Goal: Use online tool/utility: Utilize a website feature to perform a specific function

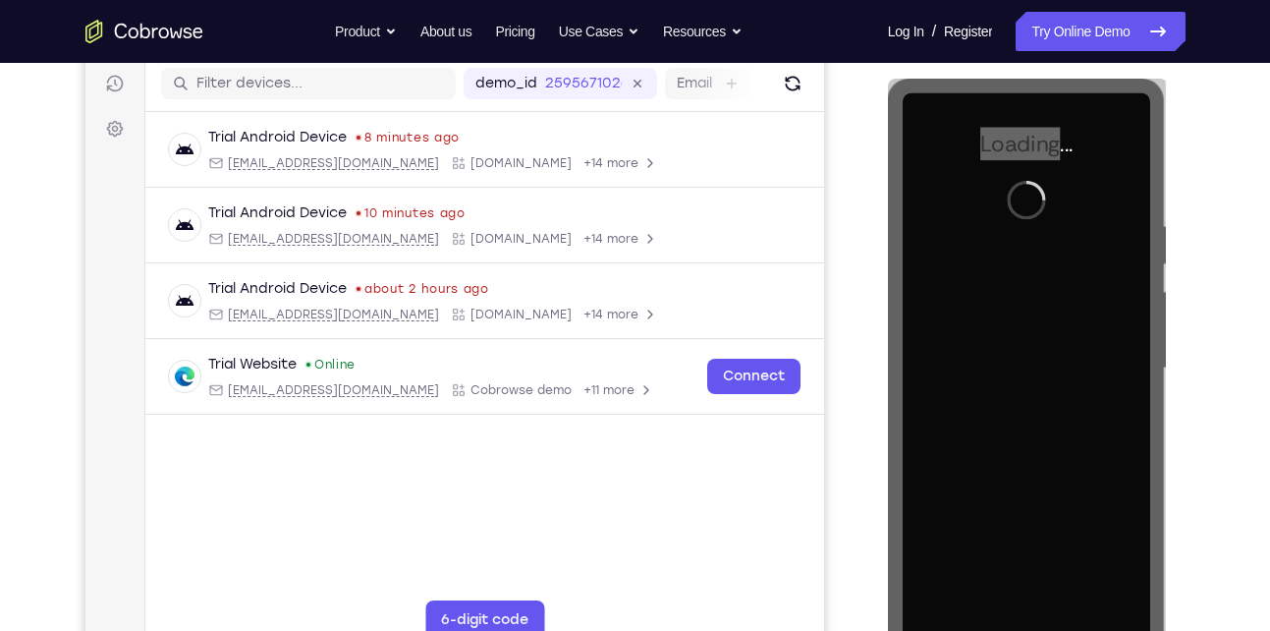
click at [733, 379] on link "Connect" at bounding box center [752, 376] width 93 height 35
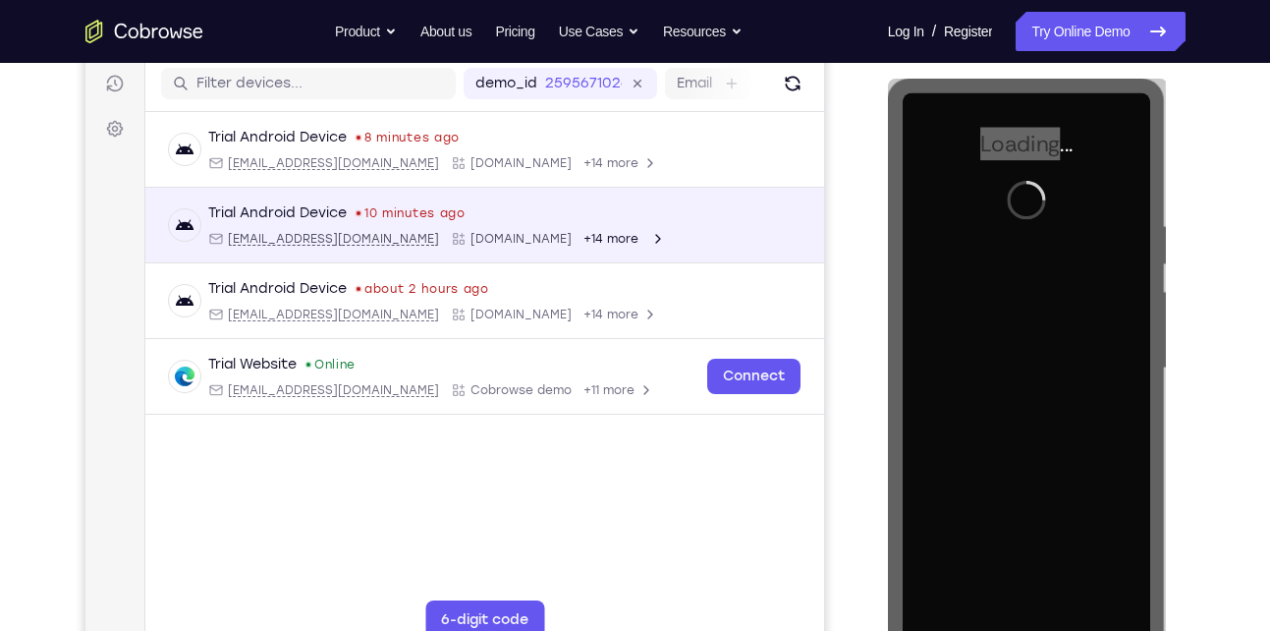
scroll to position [191, 0]
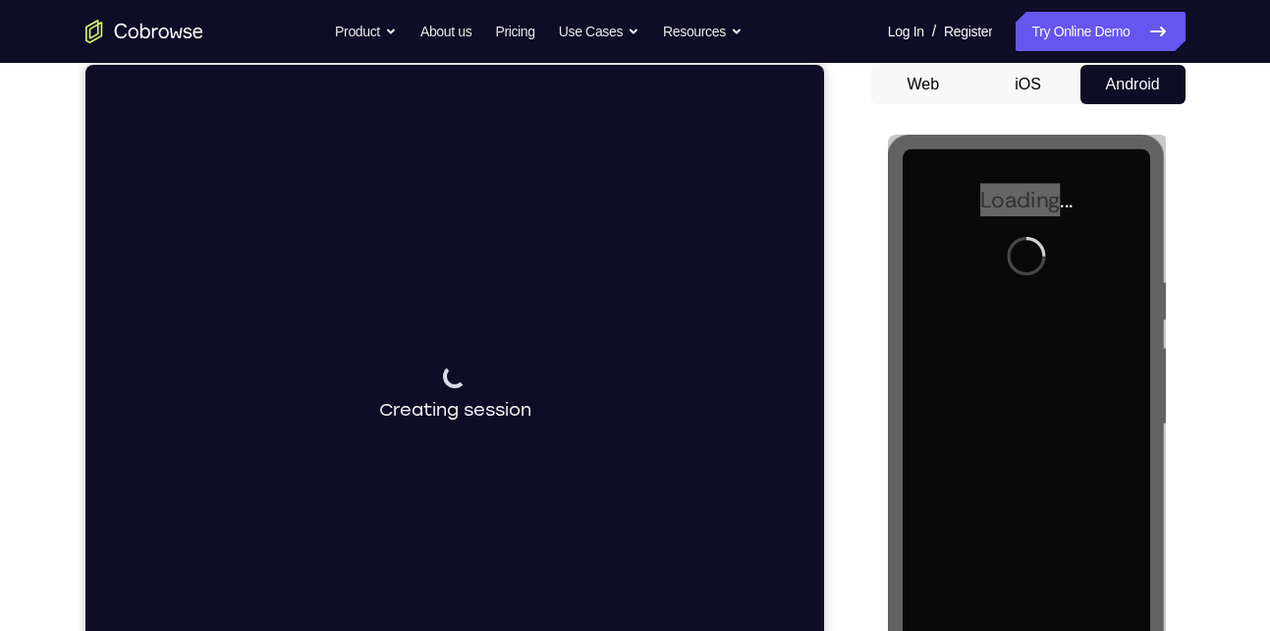
click at [1018, 83] on button "iOS" at bounding box center [1027, 84] width 105 height 39
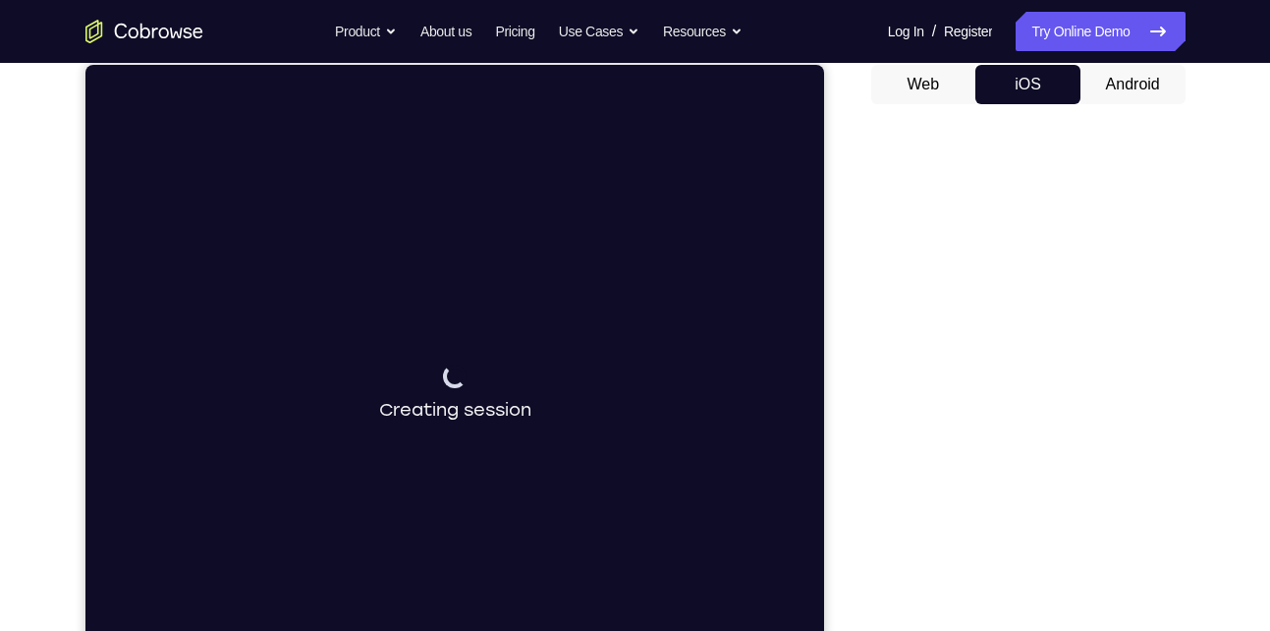
click at [917, 78] on button "Web" at bounding box center [923, 84] width 105 height 39
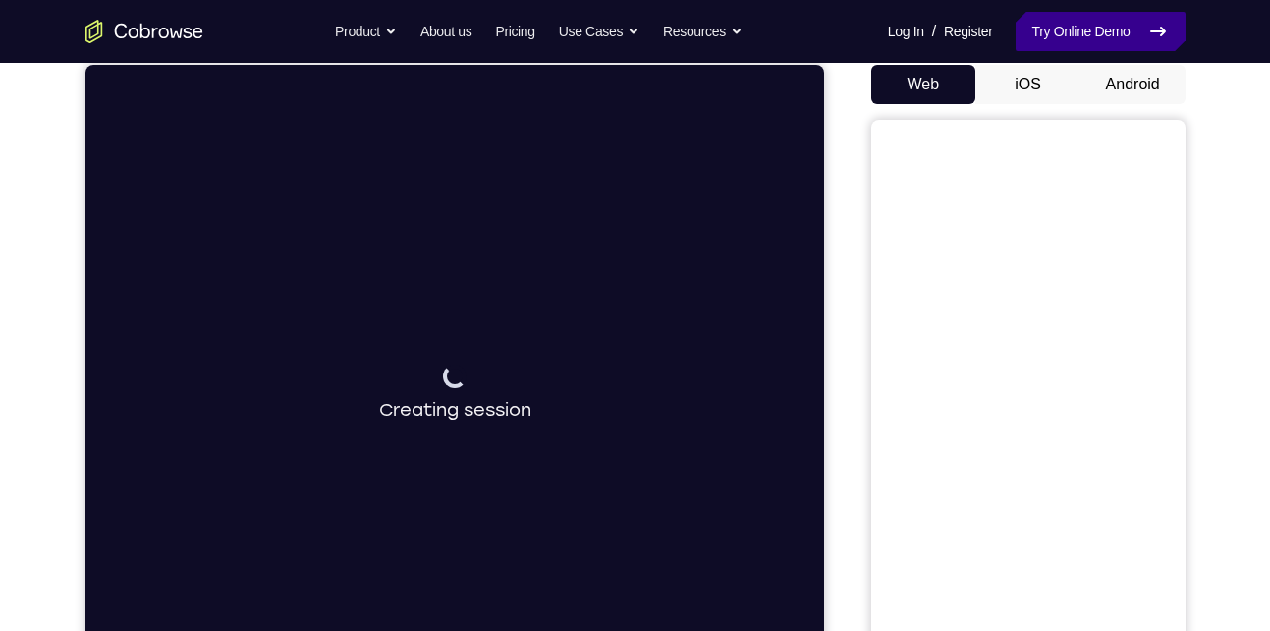
click at [1076, 42] on link "Try Online Demo" at bounding box center [1100, 31] width 169 height 39
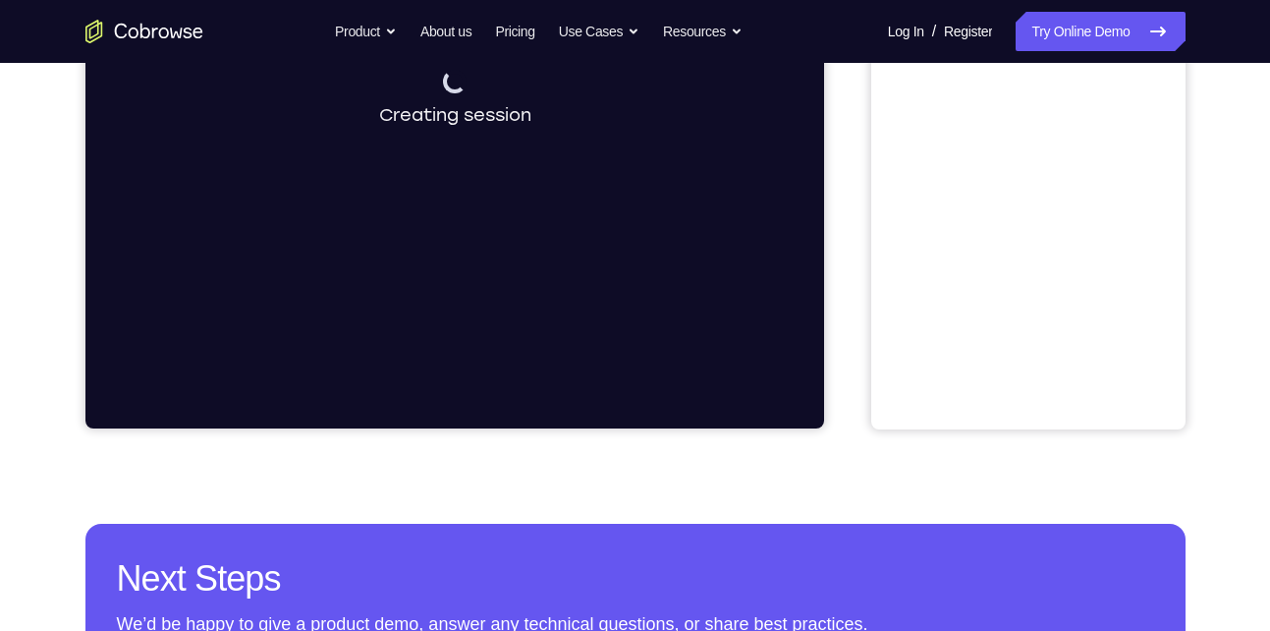
scroll to position [0, 0]
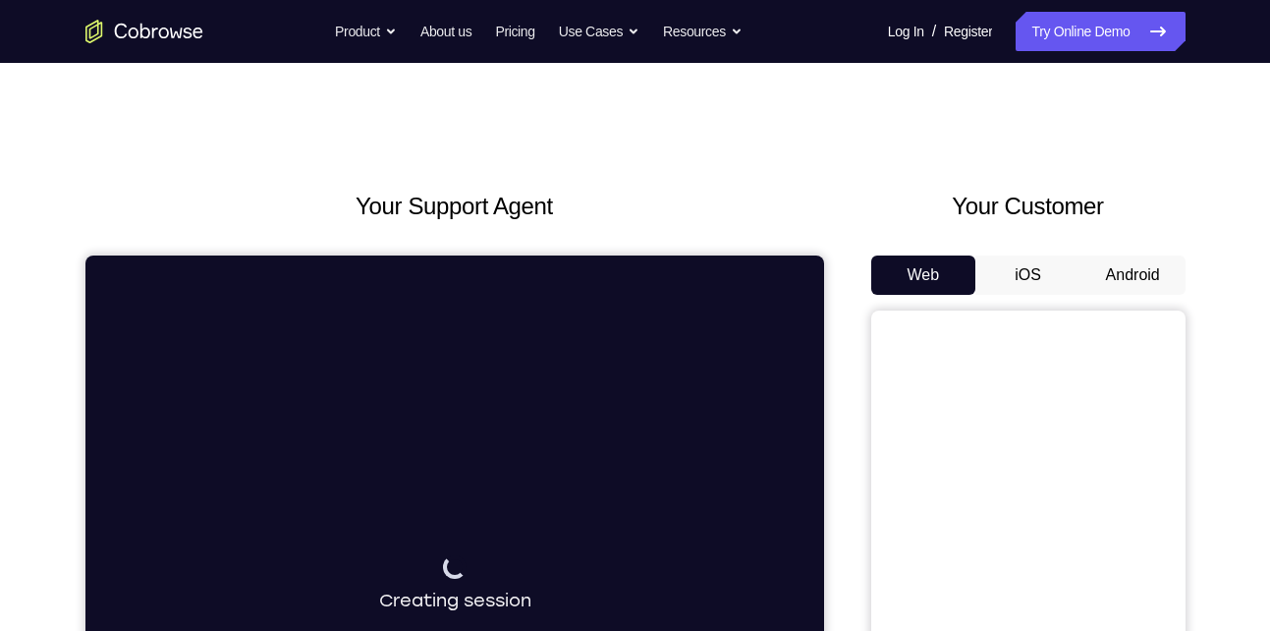
click at [1099, 263] on button "Android" at bounding box center [1132, 274] width 105 height 39
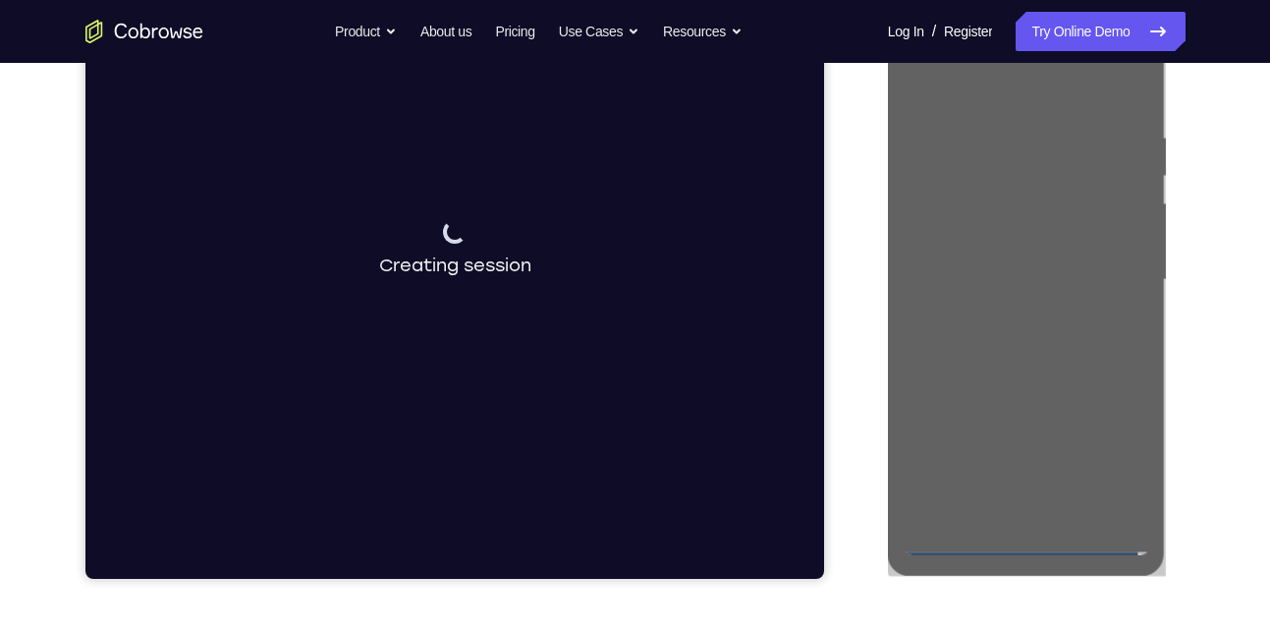
scroll to position [350, 0]
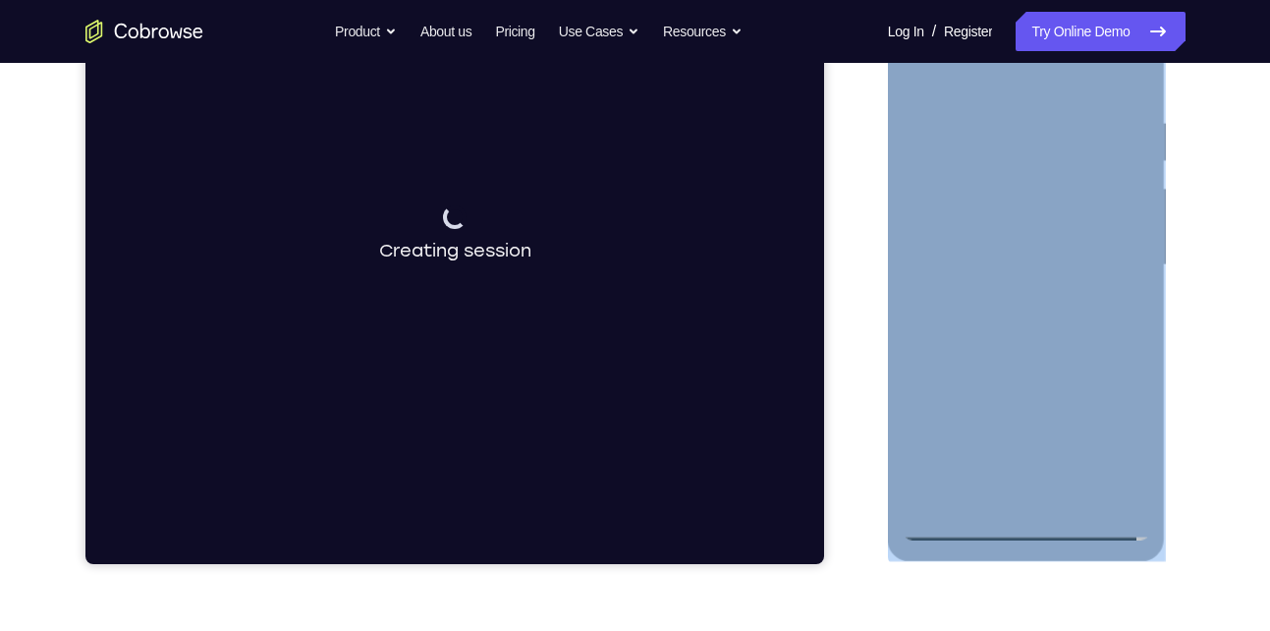
click at [1028, 526] on div at bounding box center [1027, 265] width 248 height 550
click at [1031, 520] on div at bounding box center [1027, 265] width 248 height 550
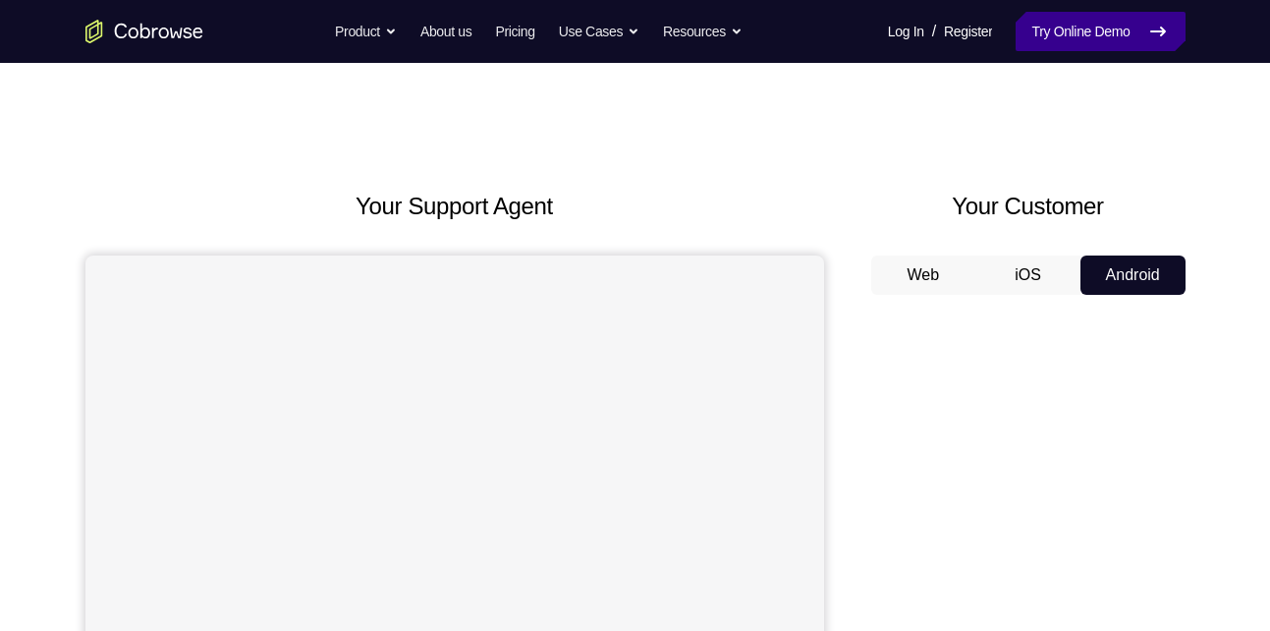
click at [1132, 34] on link "Try Online Demo" at bounding box center [1100, 31] width 169 height 39
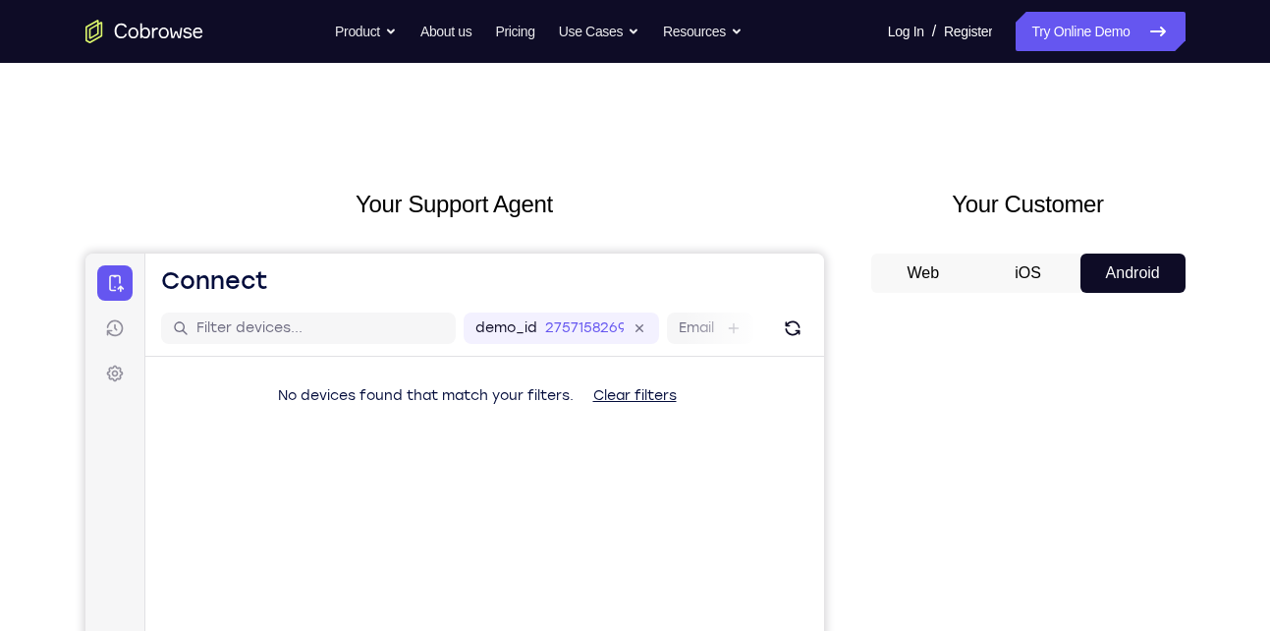
scroll to position [1, 0]
click at [1045, 286] on button "iOS" at bounding box center [1027, 273] width 105 height 39
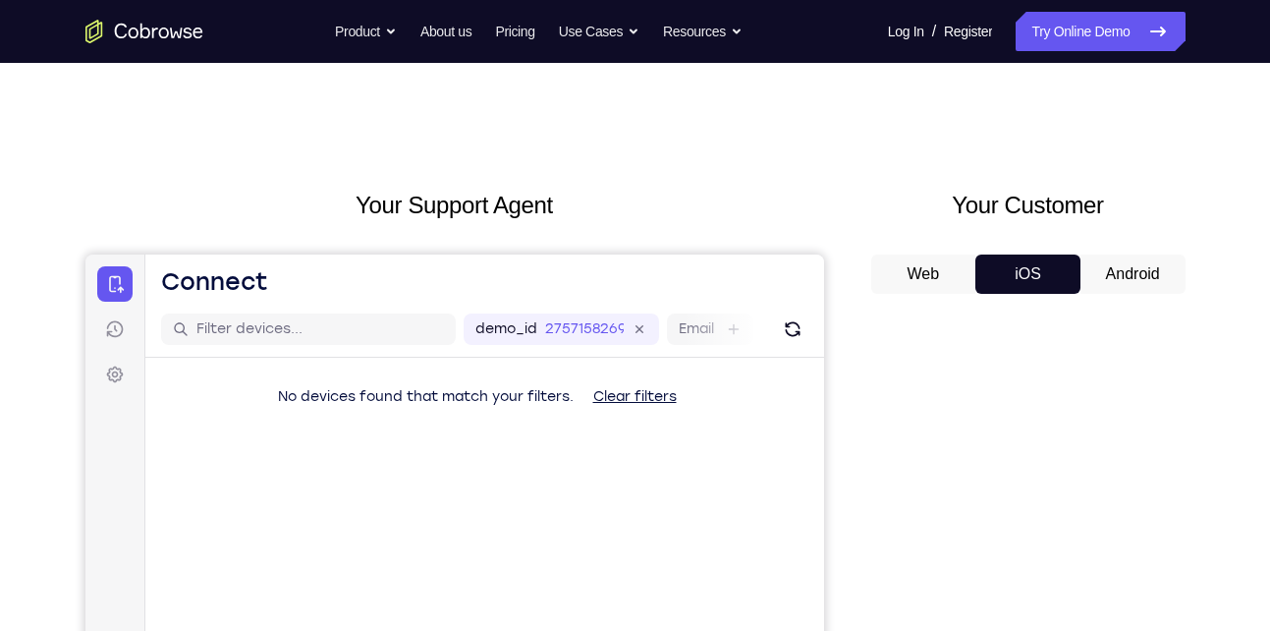
click at [1123, 273] on button "Android" at bounding box center [1132, 273] width 105 height 39
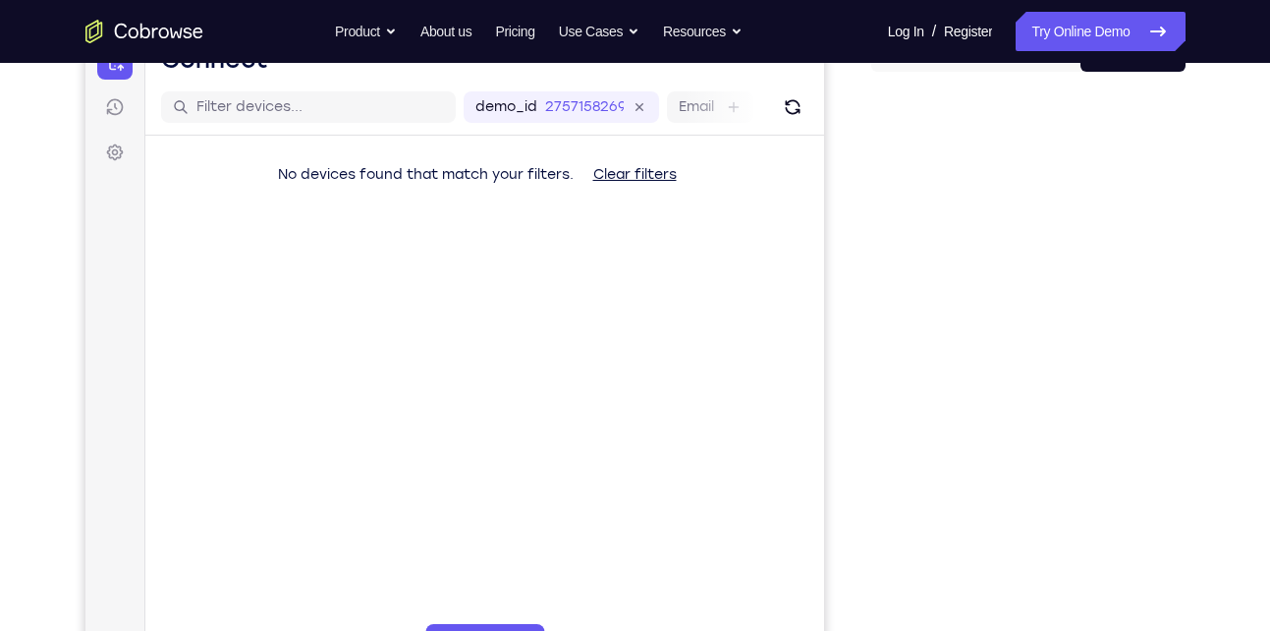
scroll to position [220, 0]
click at [794, 111] on icon "Refresh" at bounding box center [792, 110] width 20 height 20
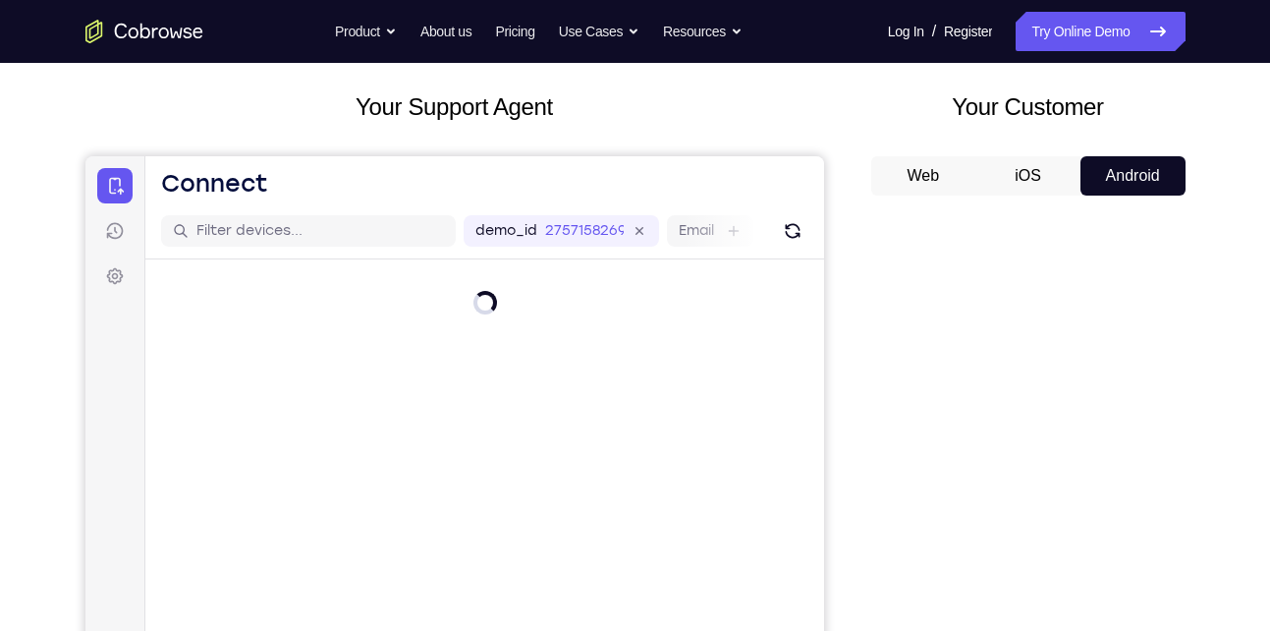
scroll to position [138, 0]
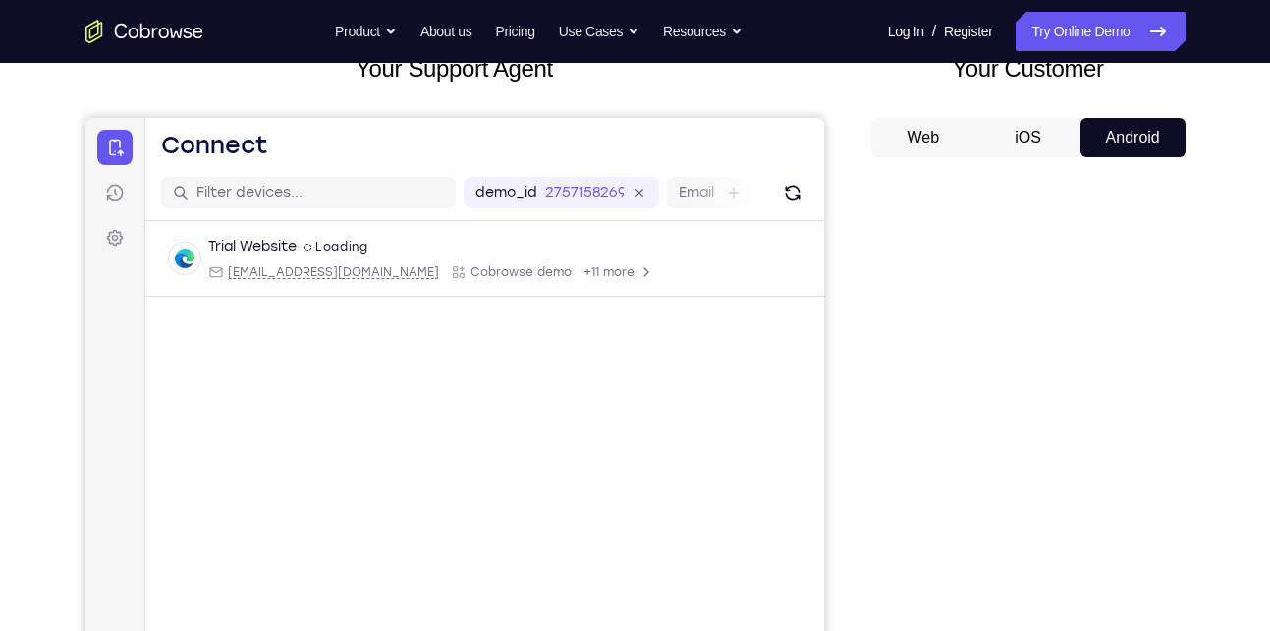
click at [1043, 144] on button "iOS" at bounding box center [1027, 137] width 105 height 39
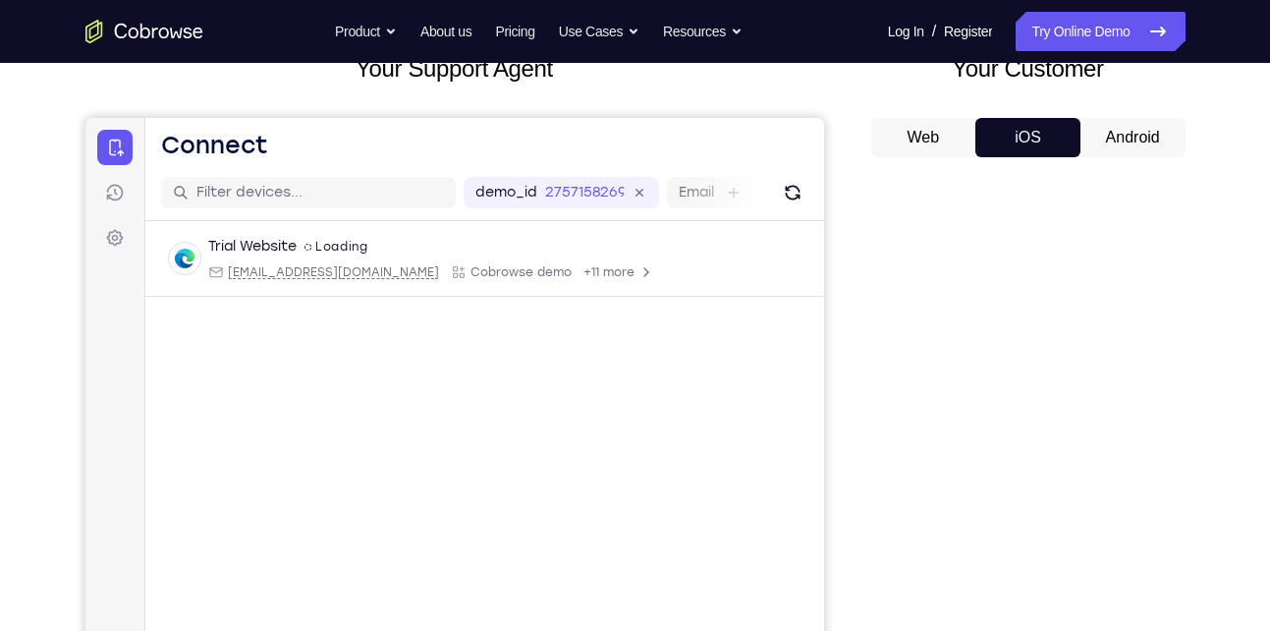
click at [1111, 148] on button "Android" at bounding box center [1132, 137] width 105 height 39
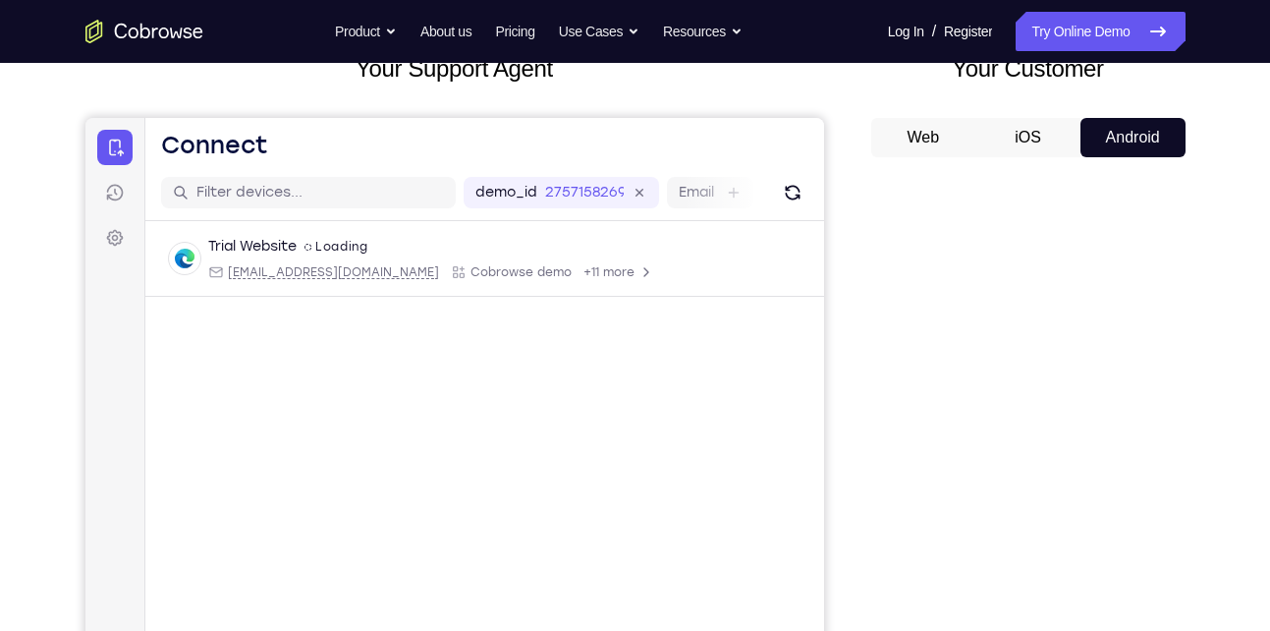
scroll to position [0, 0]
click at [1026, 140] on button "iOS" at bounding box center [1027, 137] width 105 height 39
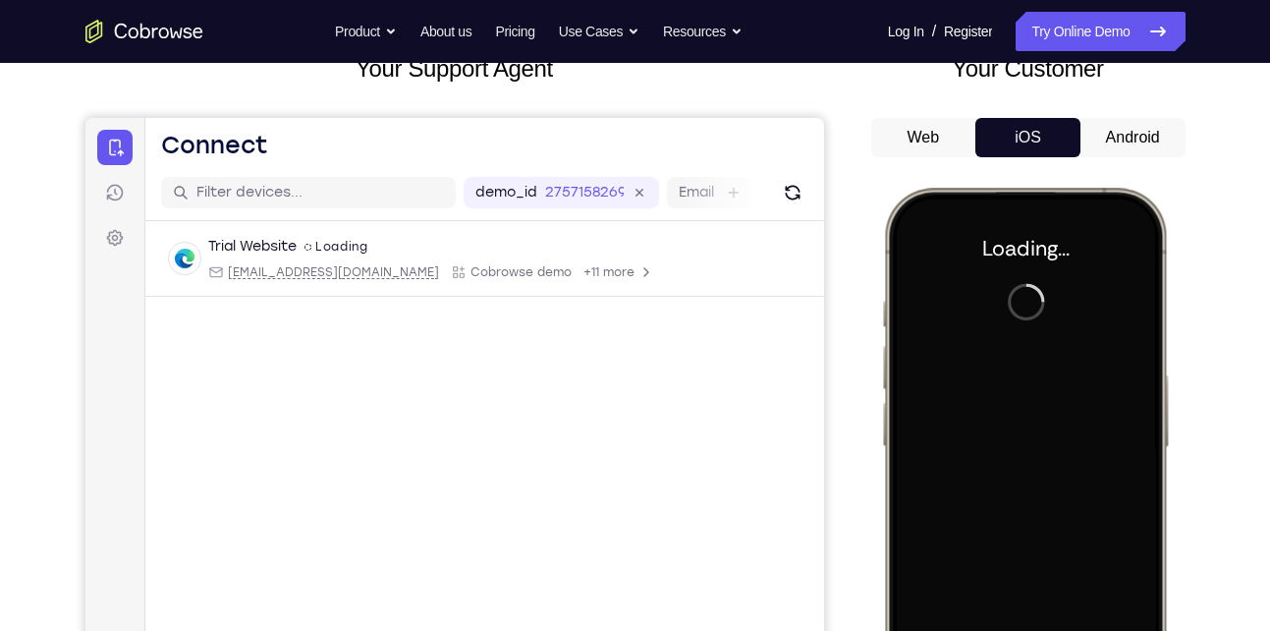
click at [929, 121] on button "Web" at bounding box center [923, 137] width 105 height 39
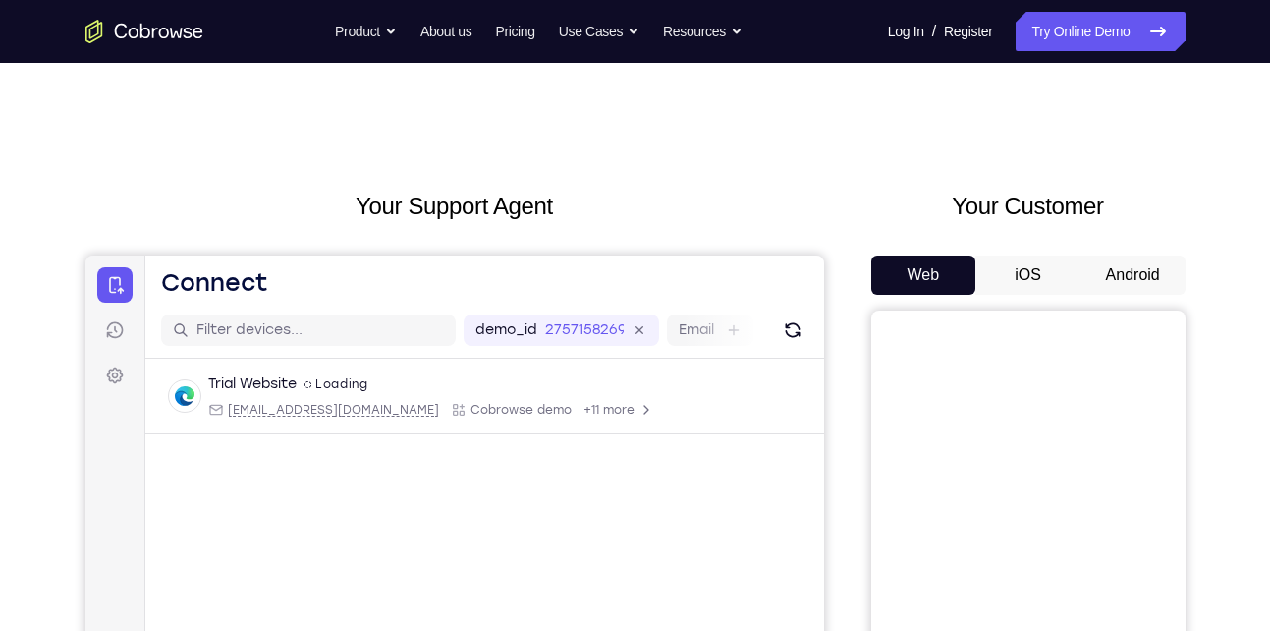
click at [1028, 274] on button "iOS" at bounding box center [1027, 274] width 105 height 39
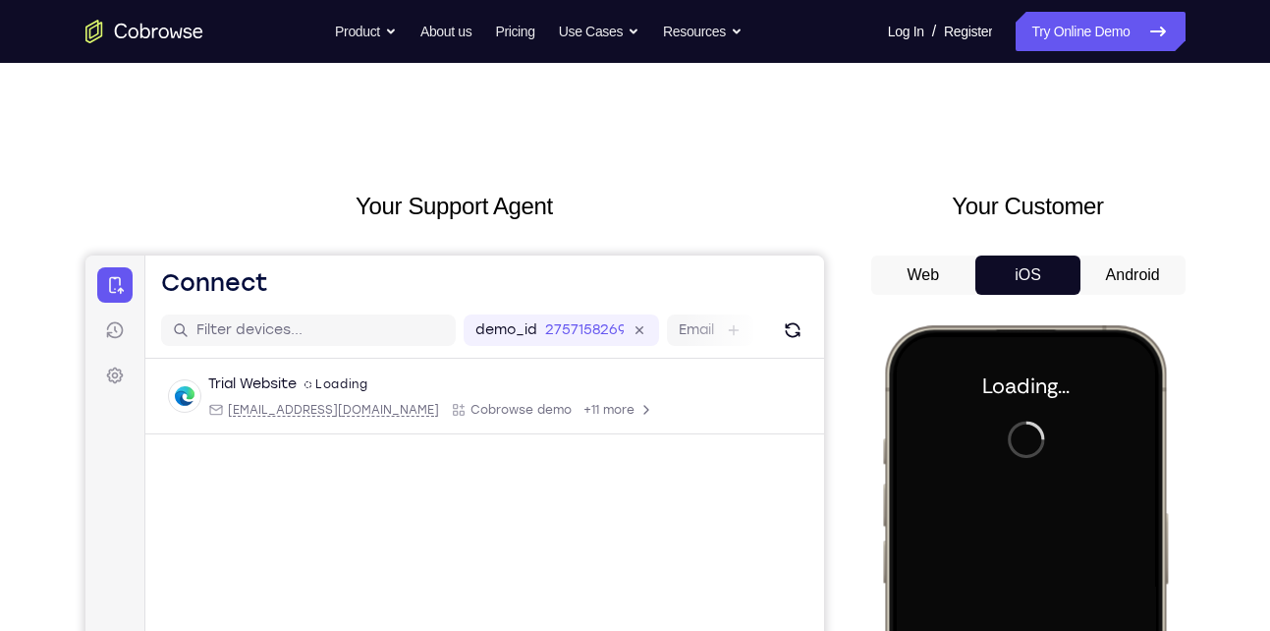
click at [1098, 272] on button "Android" at bounding box center [1132, 274] width 105 height 39
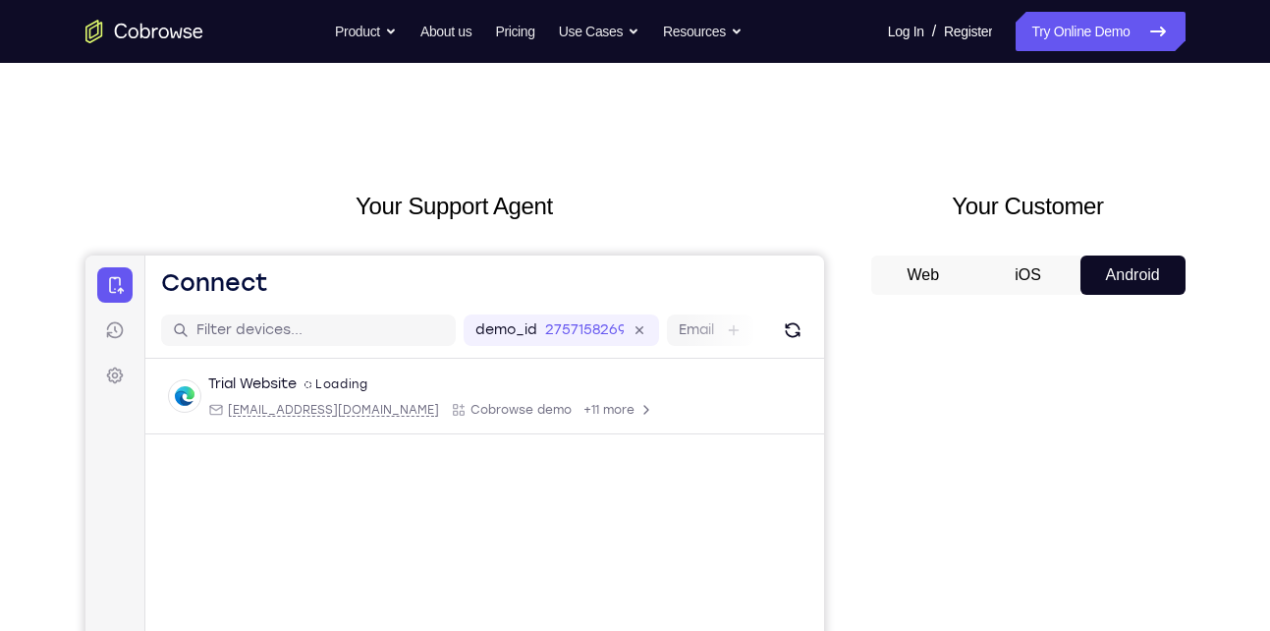
click at [1000, 258] on button "iOS" at bounding box center [1027, 274] width 105 height 39
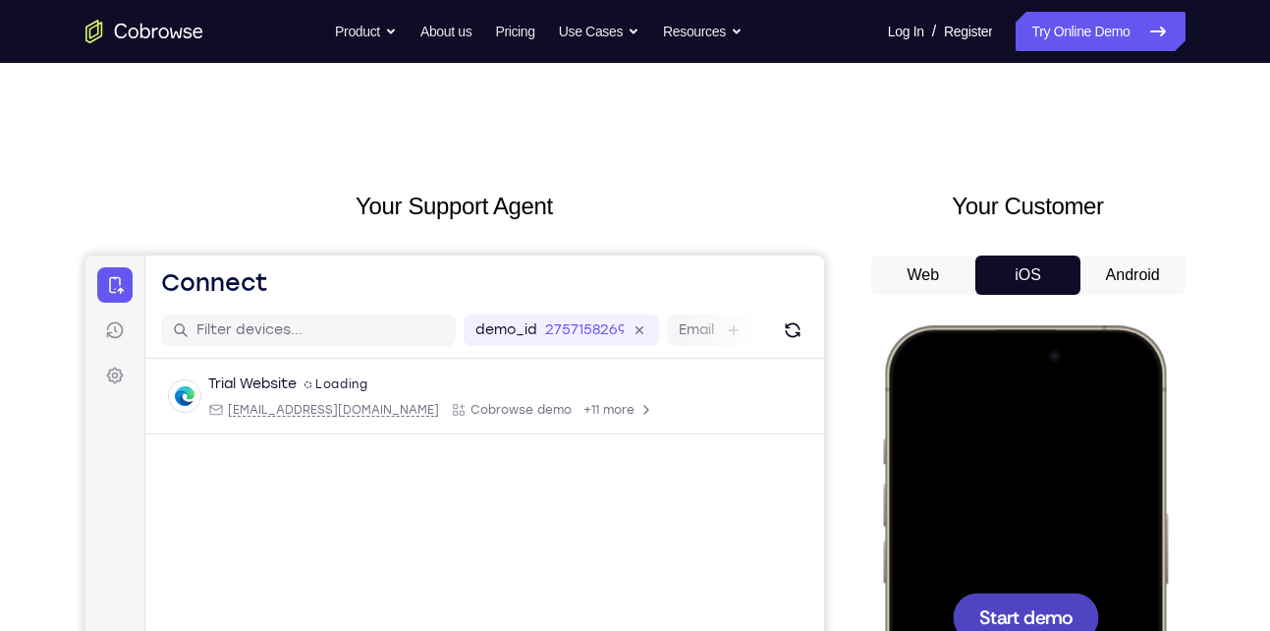
click at [1097, 488] on div at bounding box center [1024, 616] width 258 height 561
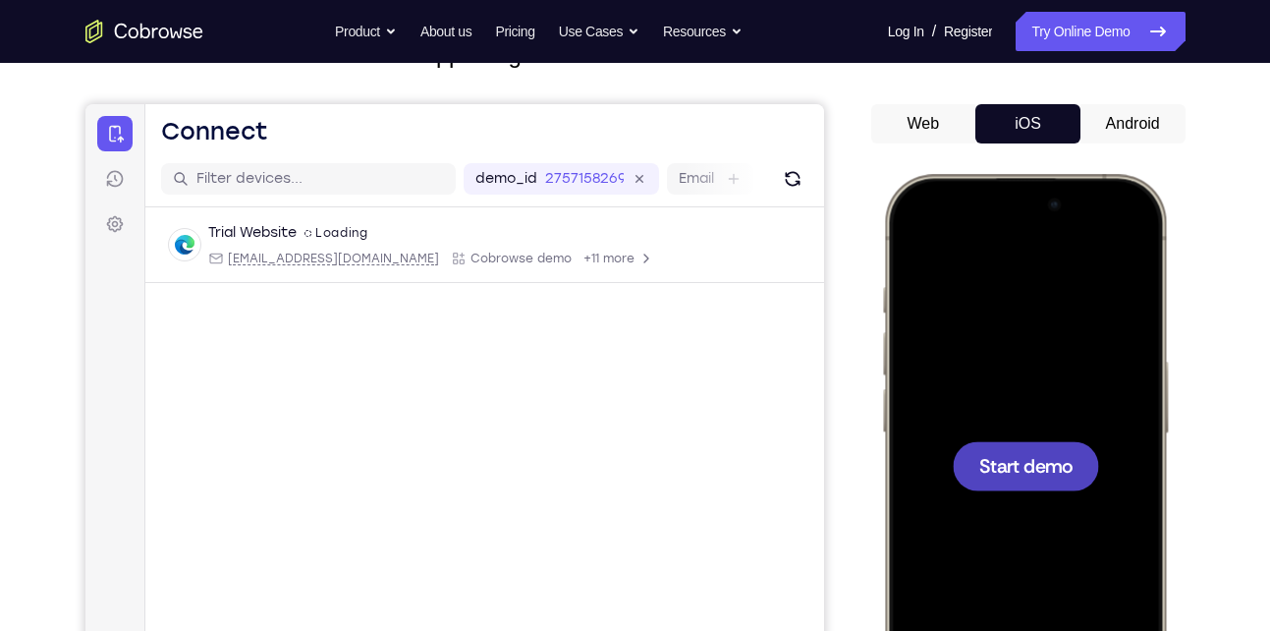
scroll to position [152, 0]
click at [1022, 477] on div at bounding box center [1025, 464] width 146 height 49
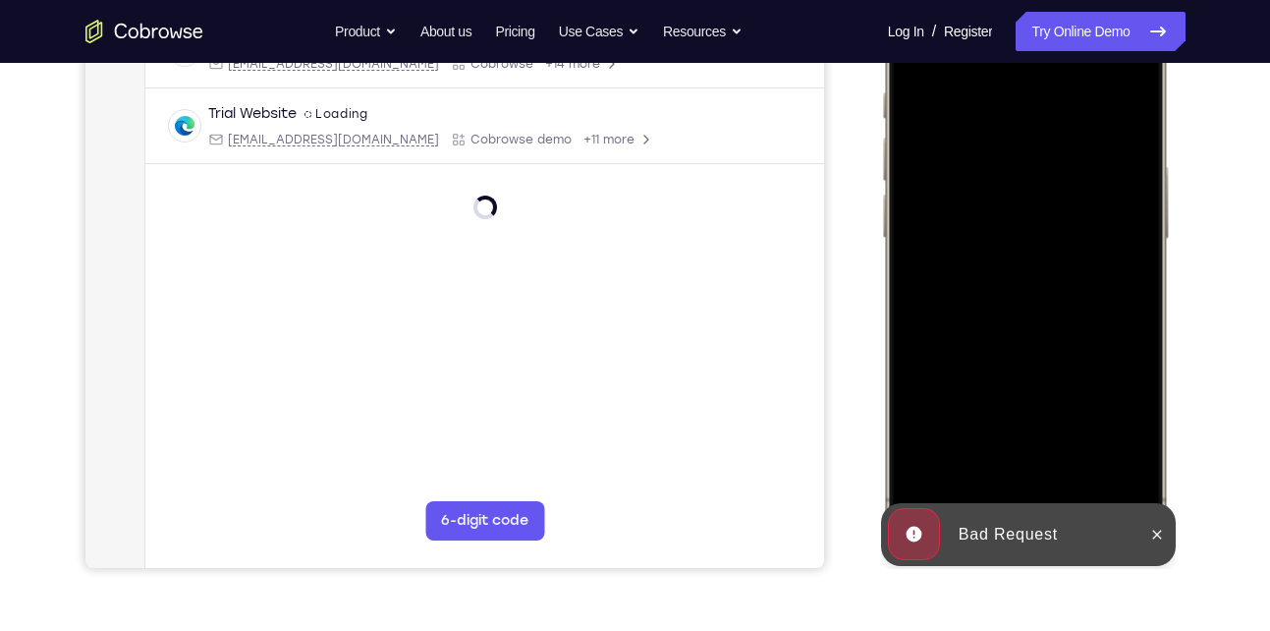
scroll to position [380, 0]
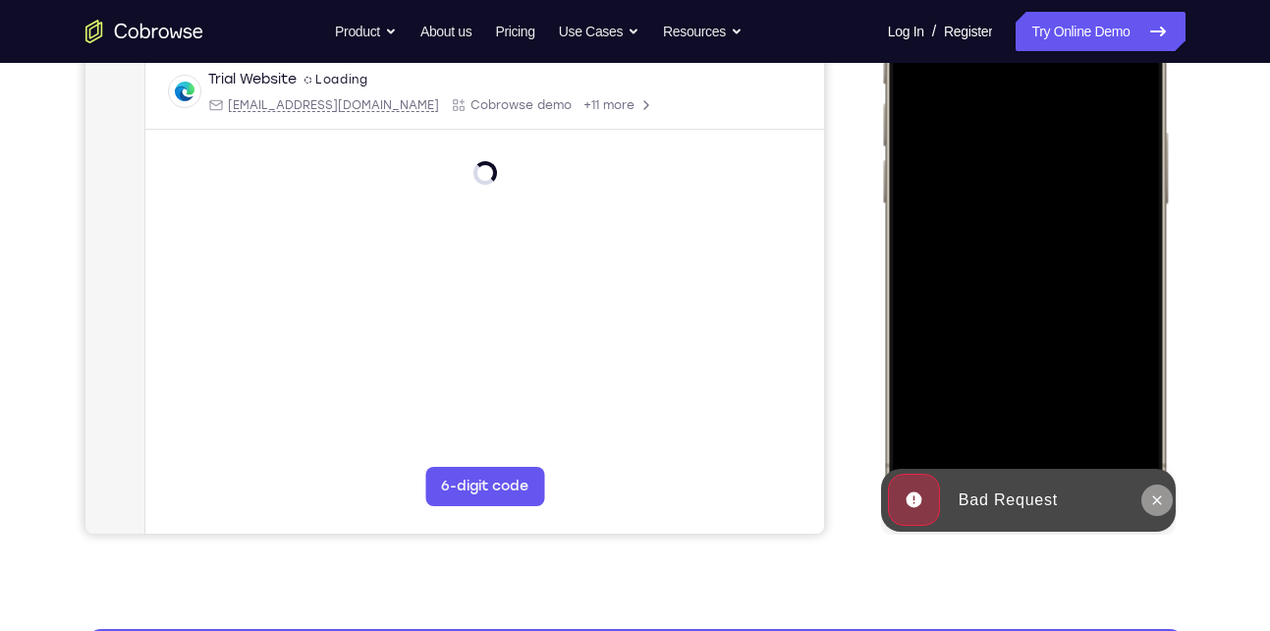
click at [1159, 494] on icon at bounding box center [1156, 500] width 16 height 16
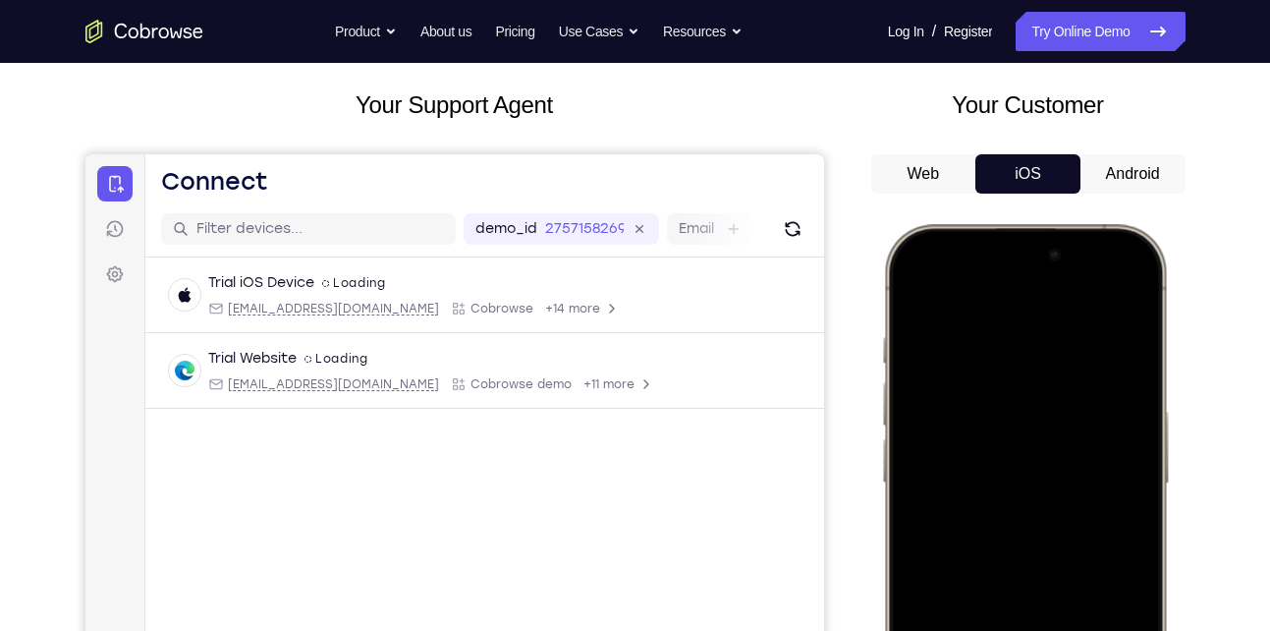
scroll to position [100, 0]
click at [1127, 183] on button "Android" at bounding box center [1132, 174] width 105 height 39
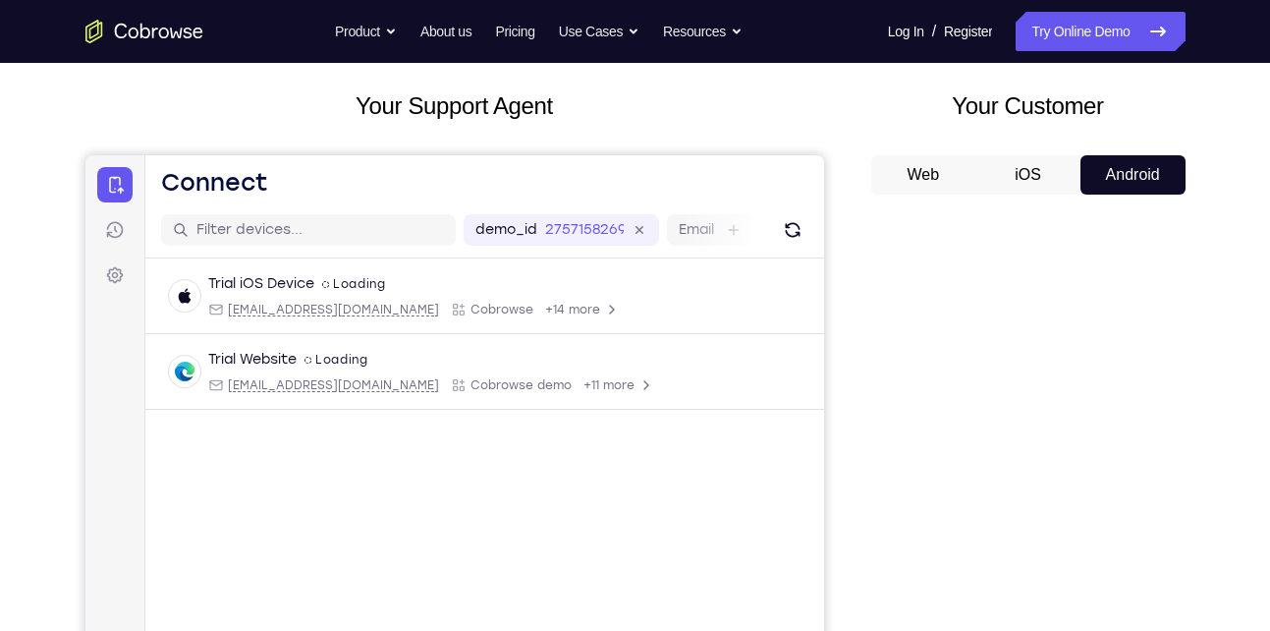
click at [1062, 160] on button "iOS" at bounding box center [1027, 174] width 105 height 39
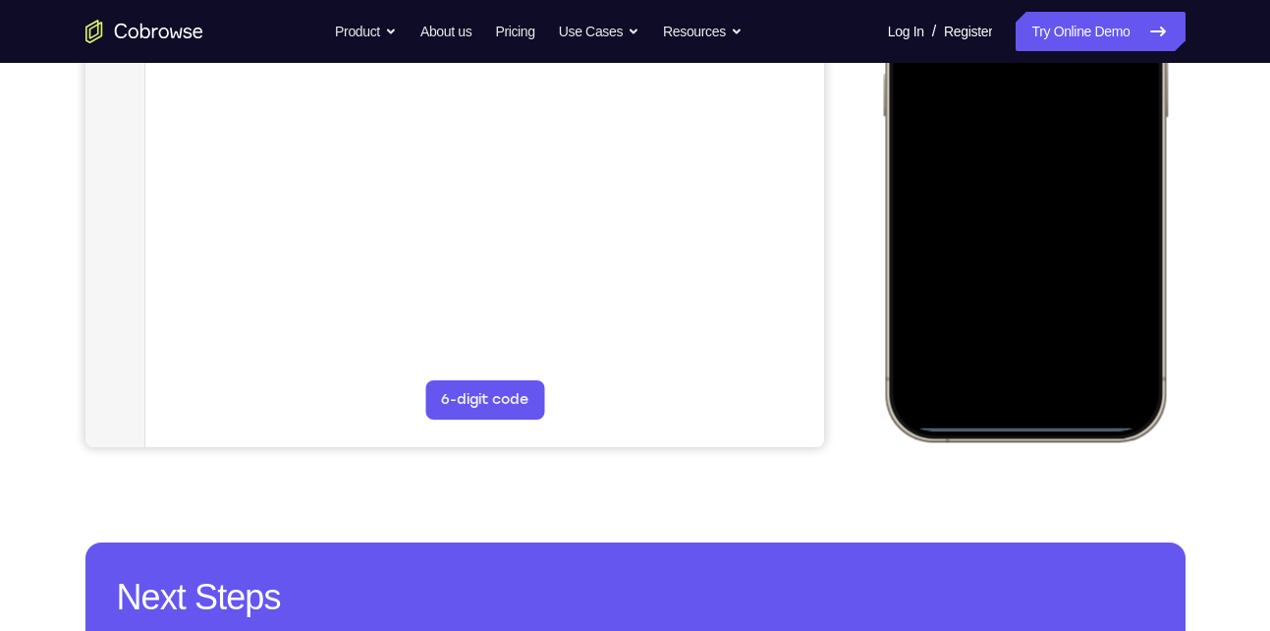
scroll to position [492, 0]
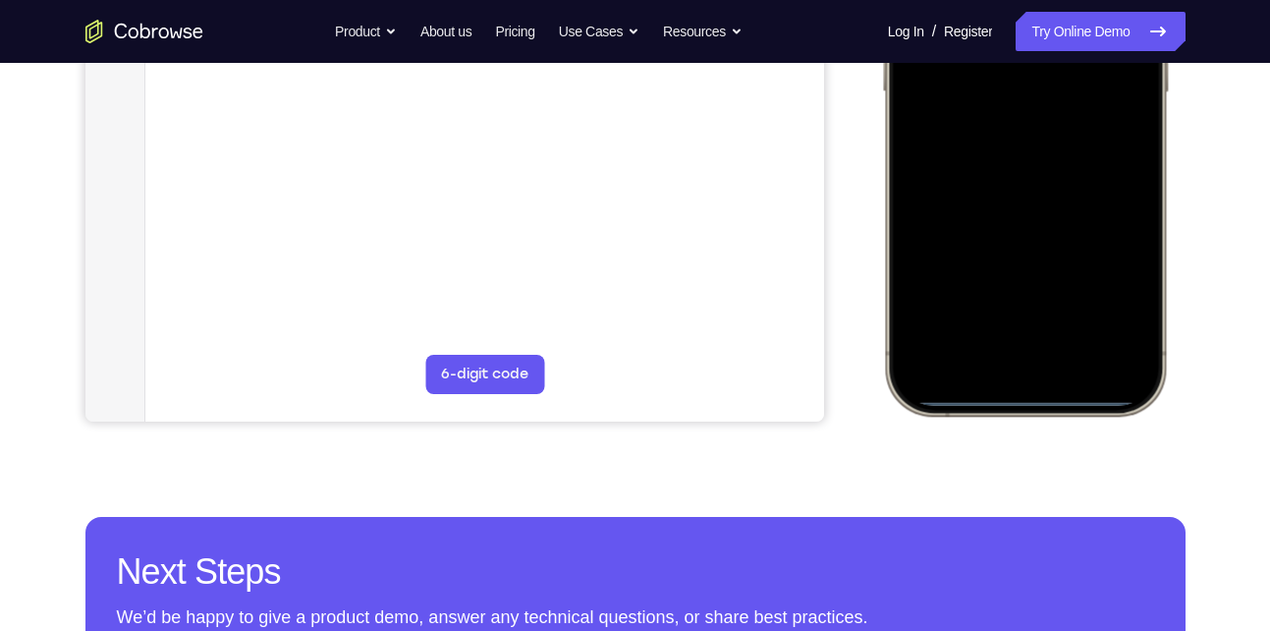
drag, startPoint x: 1027, startPoint y: 398, endPoint x: 1026, endPoint y: 256, distance: 141.4
click at [1026, 256] on div at bounding box center [1024, 124] width 258 height 561
drag, startPoint x: 1019, startPoint y: 400, endPoint x: 978, endPoint y: 276, distance: 130.1
click at [978, 276] on div at bounding box center [1024, 124] width 258 height 561
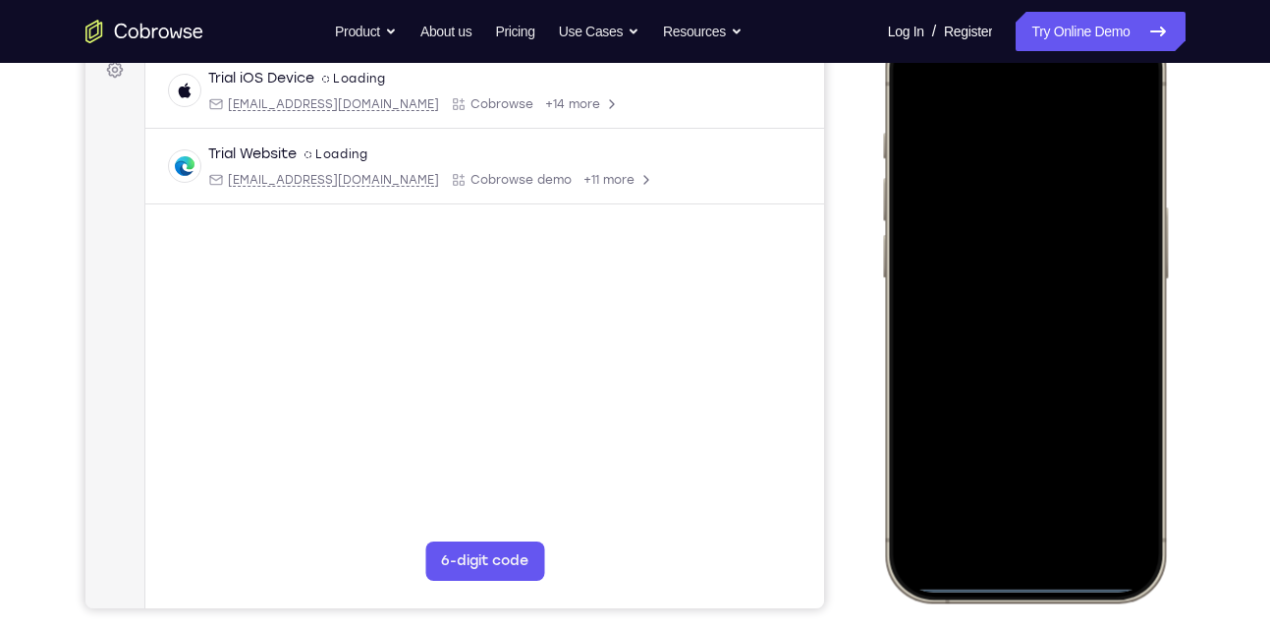
scroll to position [302, 0]
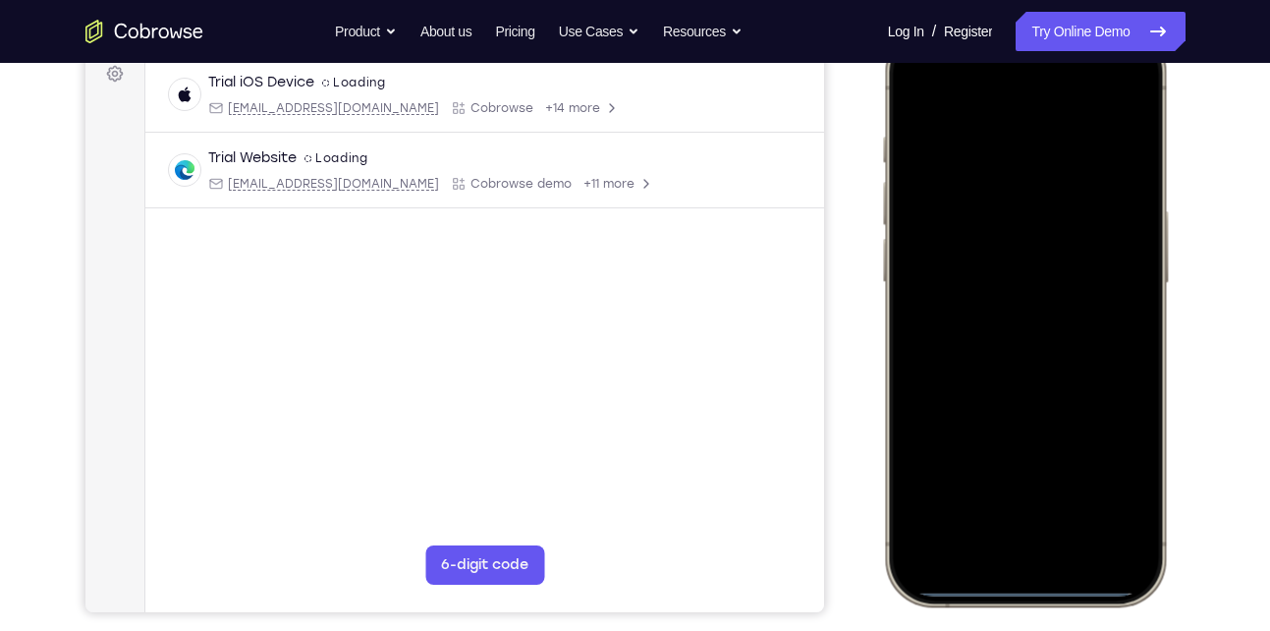
drag, startPoint x: 980, startPoint y: 585, endPoint x: 975, endPoint y: 267, distance: 318.3
click at [975, 267] on div at bounding box center [1024, 314] width 258 height 561
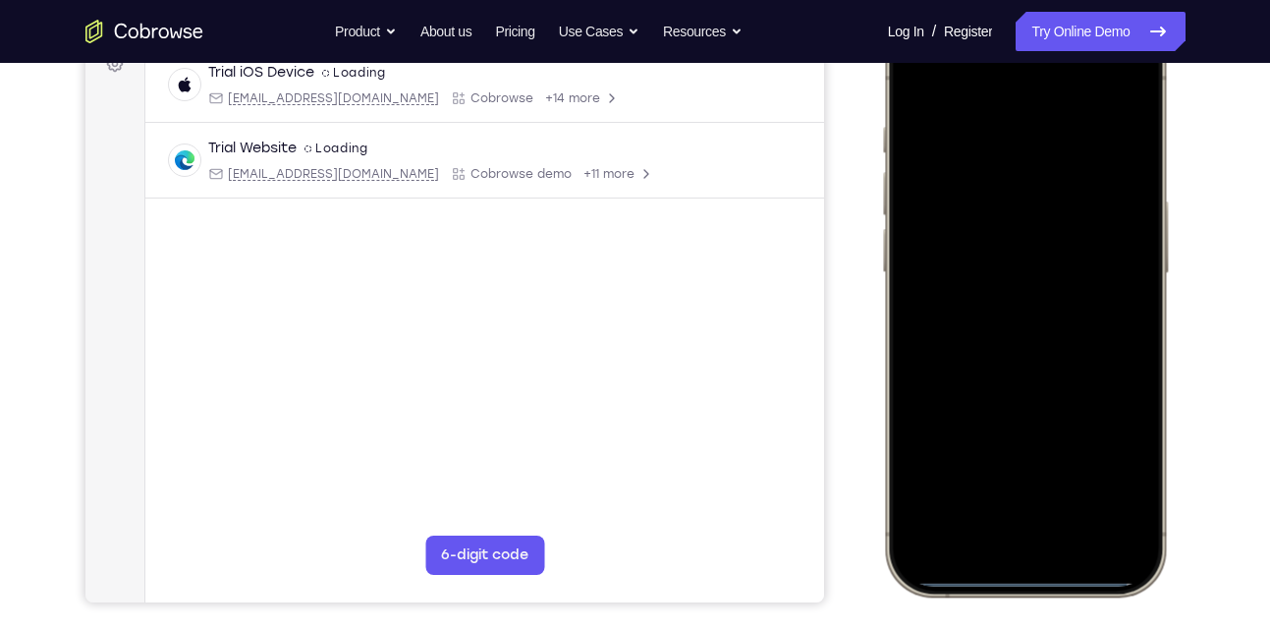
scroll to position [313, 0]
drag, startPoint x: 1038, startPoint y: 577, endPoint x: 1011, endPoint y: 445, distance: 134.5
click at [1011, 445] on div at bounding box center [1024, 303] width 258 height 561
drag, startPoint x: 1007, startPoint y: 582, endPoint x: 976, endPoint y: 451, distance: 135.1
click at [976, 451] on div at bounding box center [1024, 303] width 258 height 561
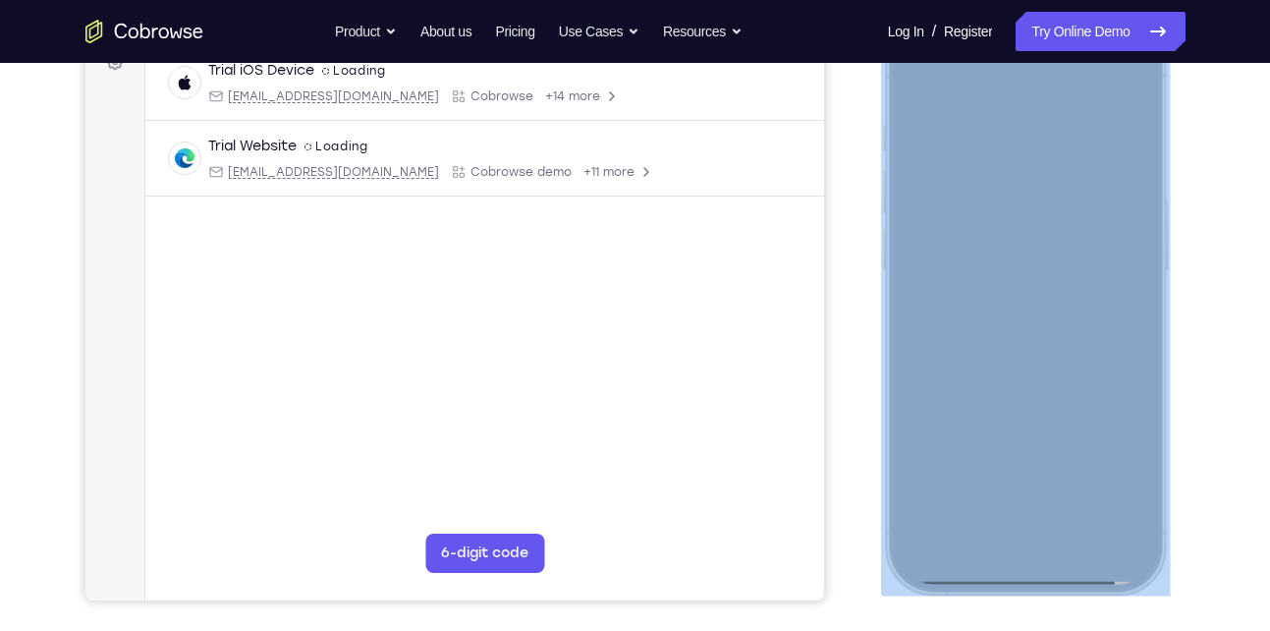
drag, startPoint x: 1011, startPoint y: 585, endPoint x: 997, endPoint y: 445, distance: 141.1
click at [997, 423] on div at bounding box center [1024, 303] width 289 height 583
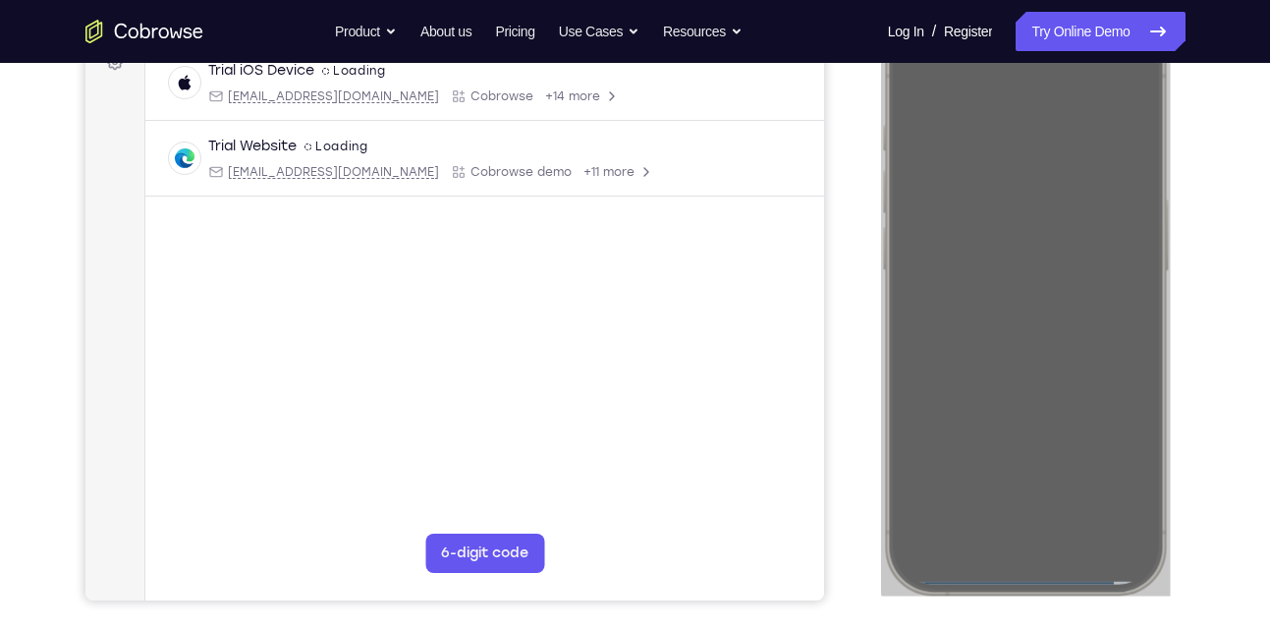
click at [871, 519] on div at bounding box center [1028, 299] width 314 height 604
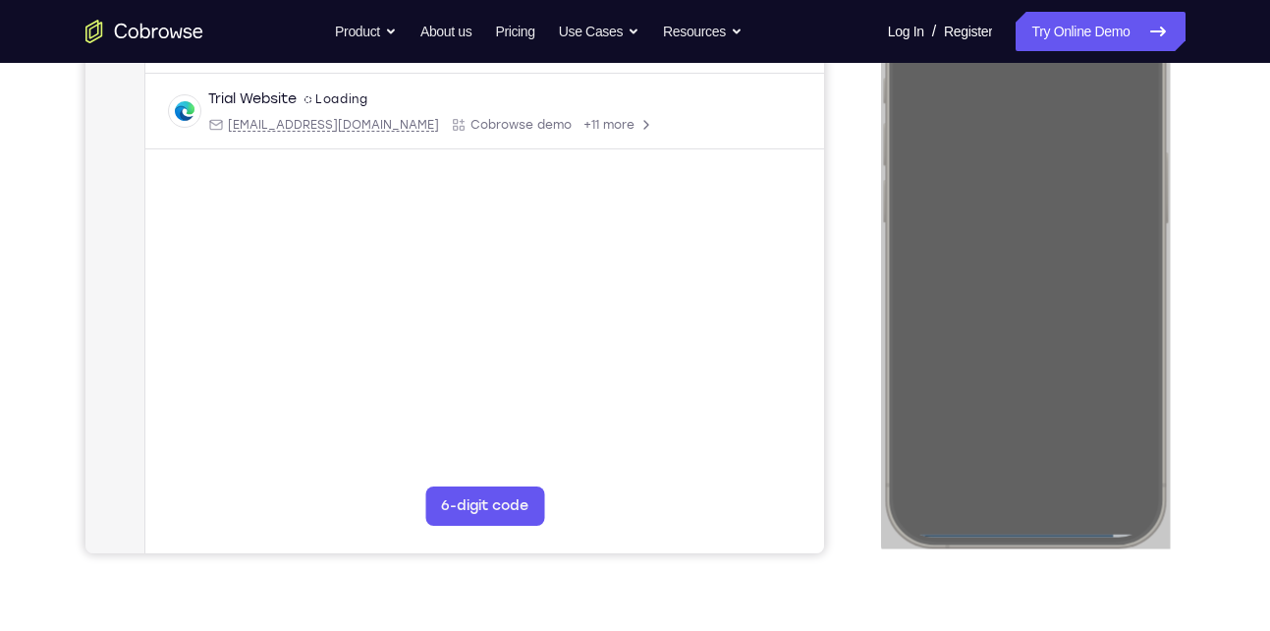
scroll to position [366, 0]
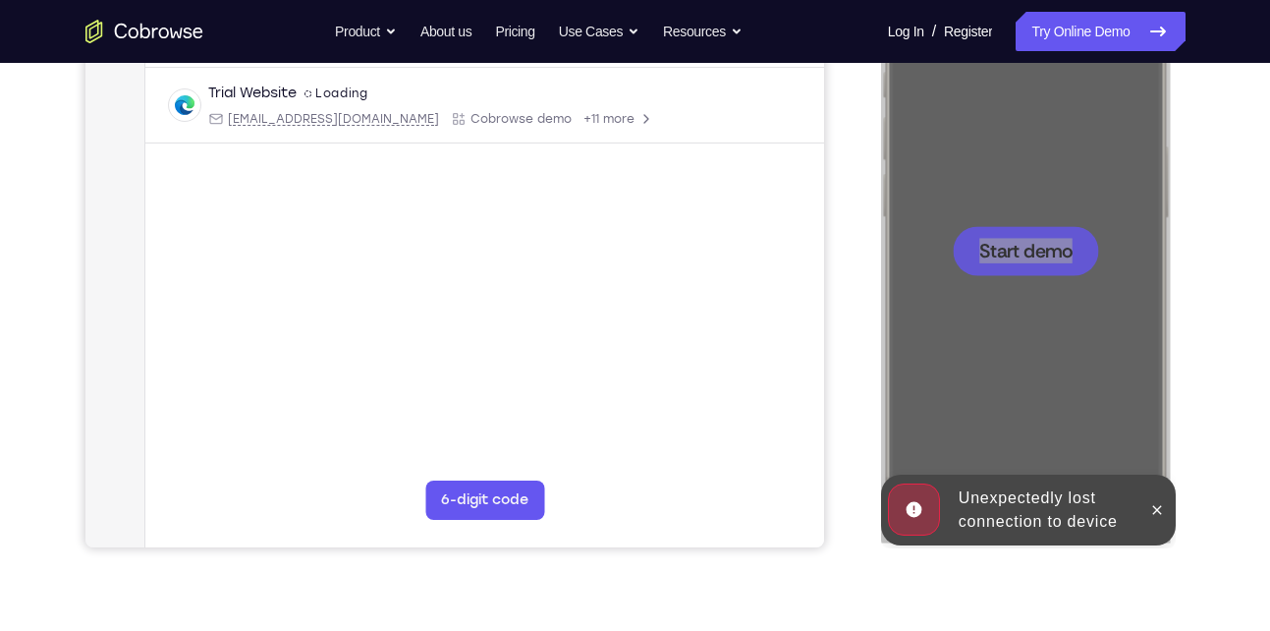
click at [1221, 253] on div "Your Support Agent Your Customer Web iOS Android Next Steps We’d be happy to gi…" at bounding box center [635, 344] width 1257 height 1296
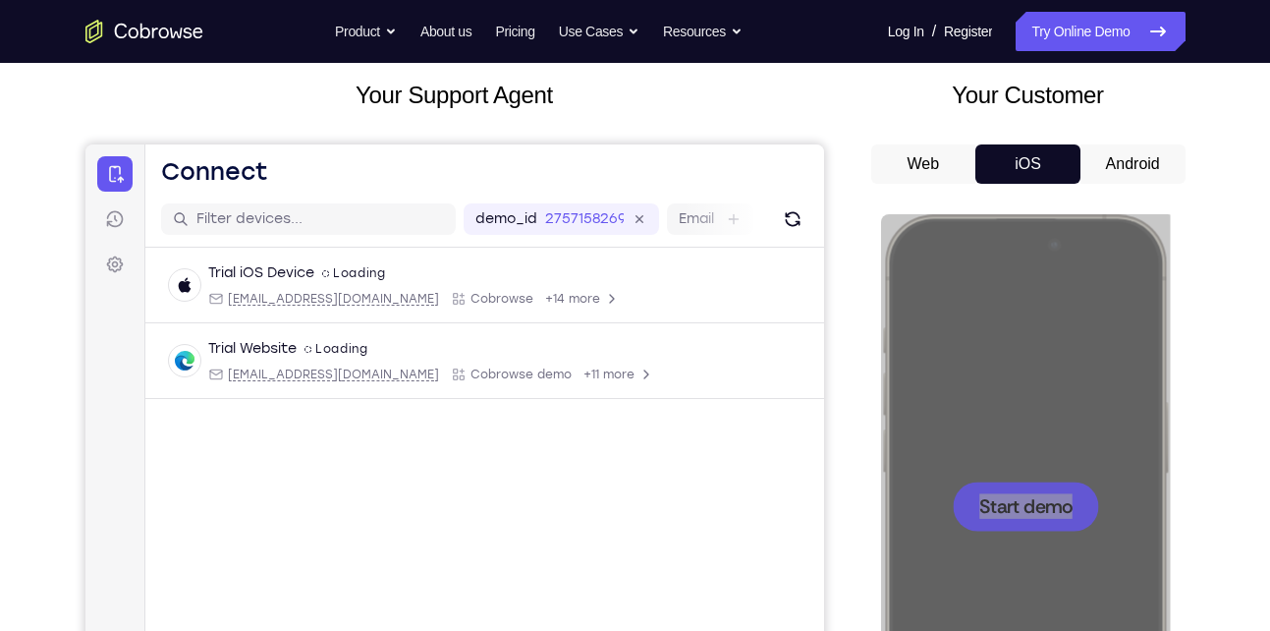
scroll to position [108, 0]
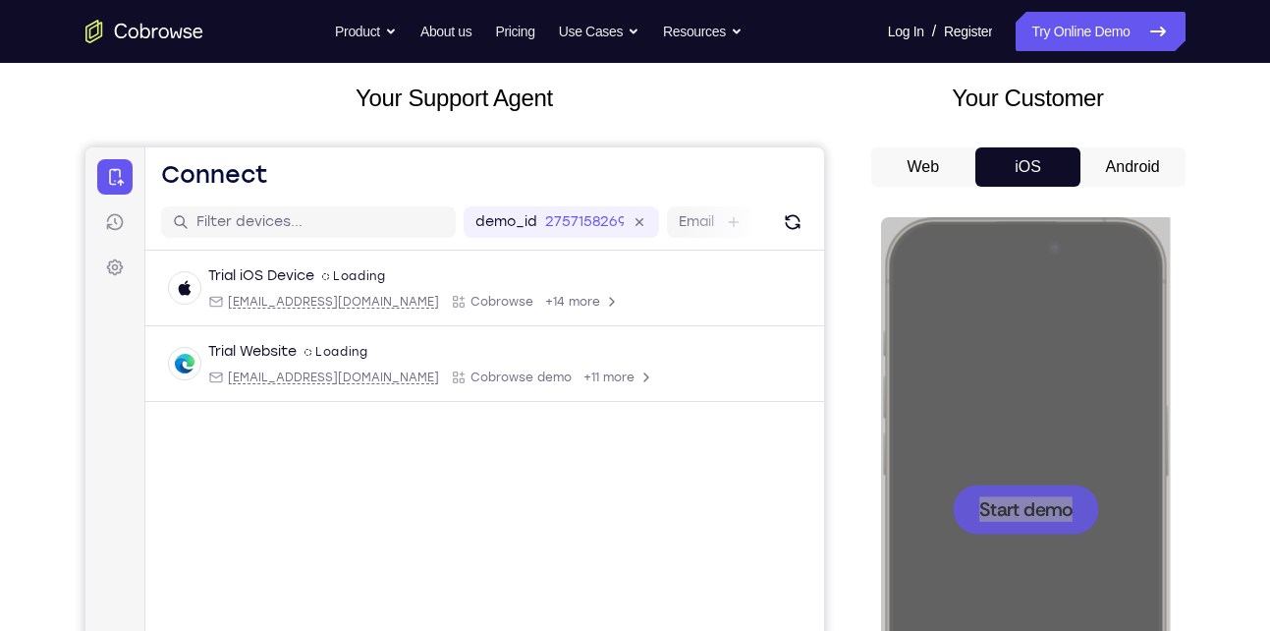
click at [1129, 168] on button "Android" at bounding box center [1132, 166] width 105 height 39
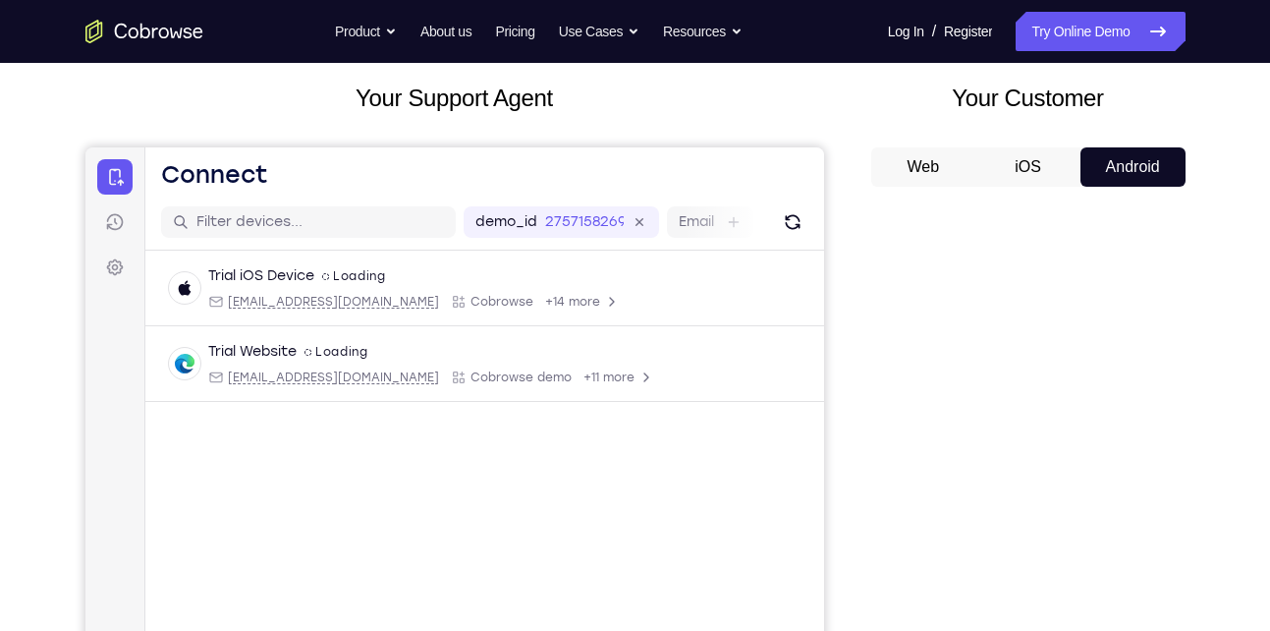
click at [1017, 154] on button "iOS" at bounding box center [1027, 166] width 105 height 39
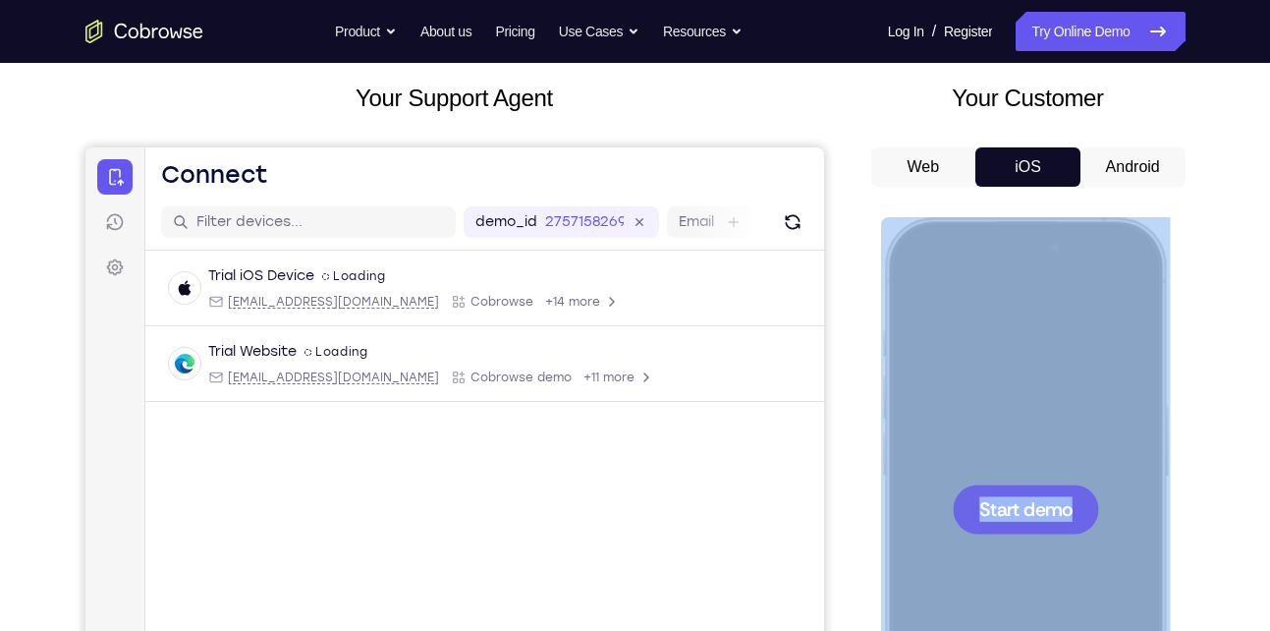
click at [1037, 317] on div at bounding box center [1024, 508] width 258 height 561
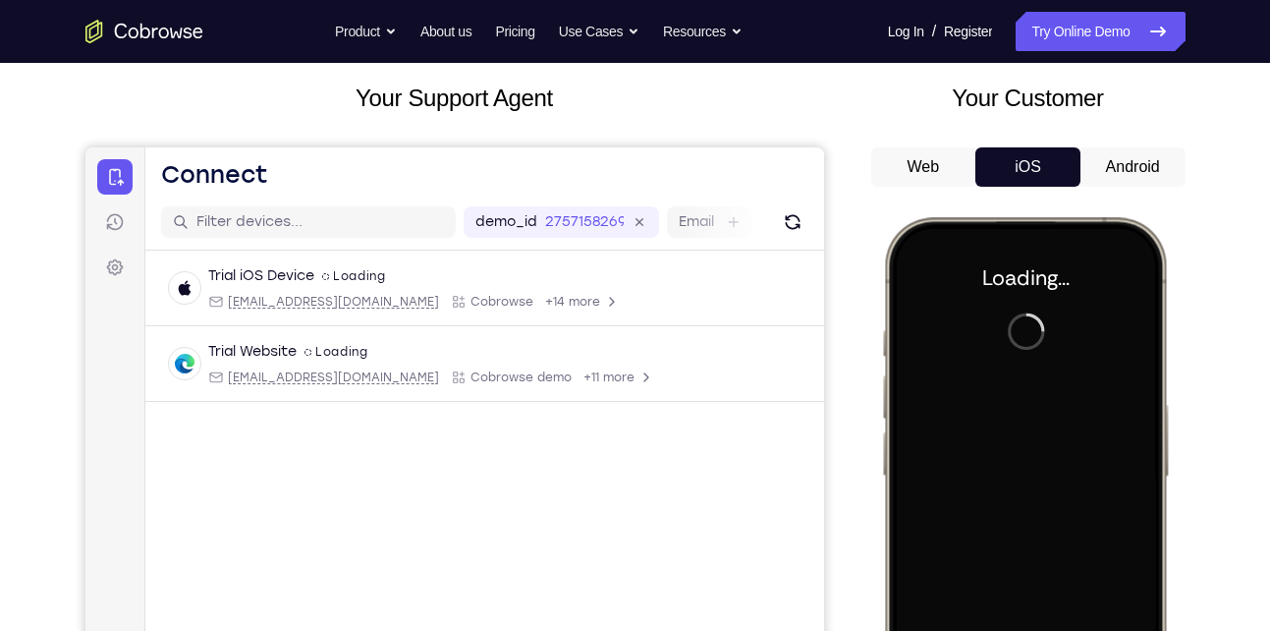
scroll to position [144, 0]
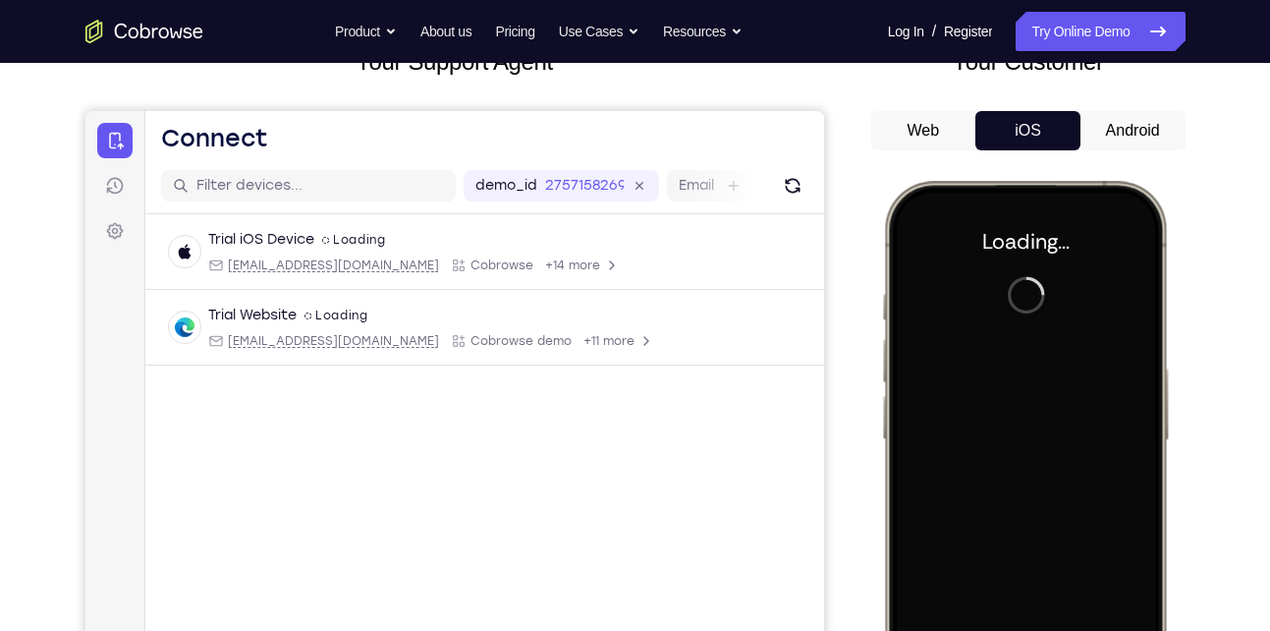
click at [1119, 126] on button "Android" at bounding box center [1132, 130] width 105 height 39
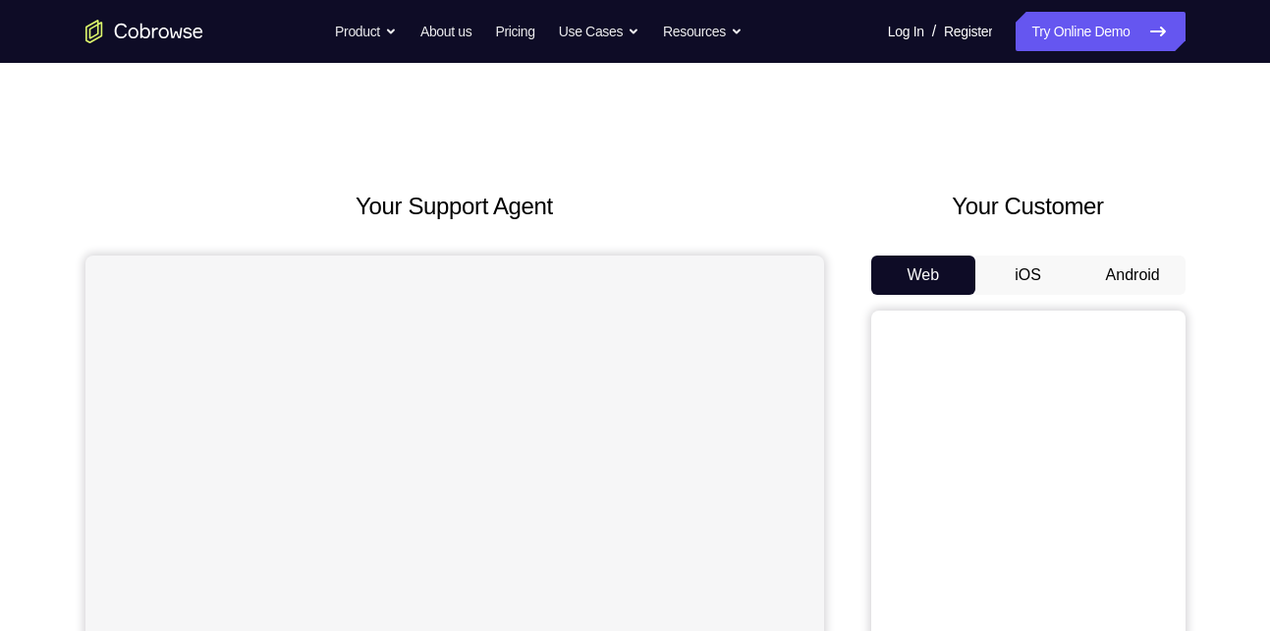
scroll to position [142, 0]
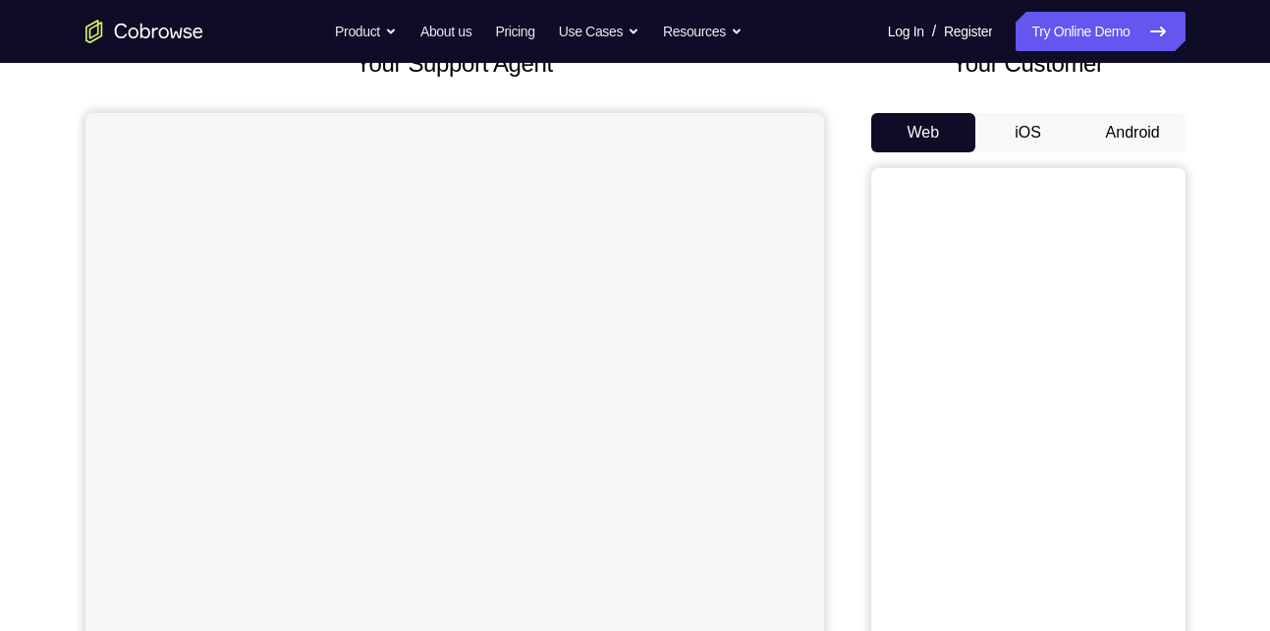
click at [1164, 125] on button "Android" at bounding box center [1132, 132] width 105 height 39
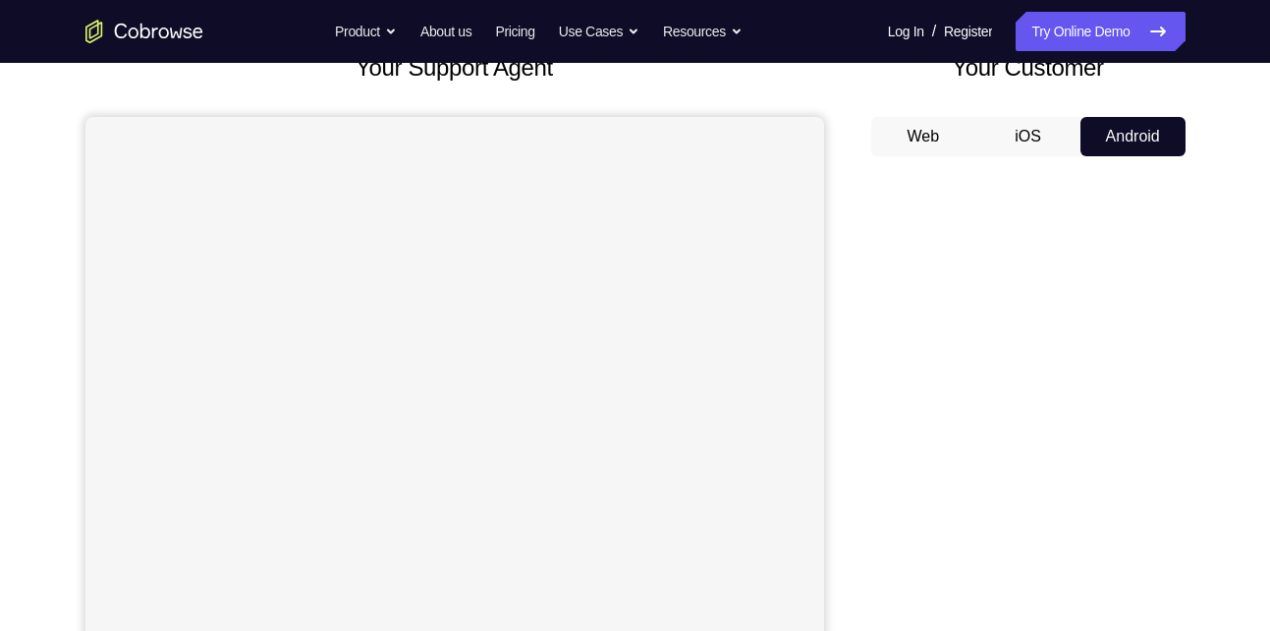
scroll to position [138, 0]
click at [1065, 147] on button "iOS" at bounding box center [1027, 137] width 105 height 39
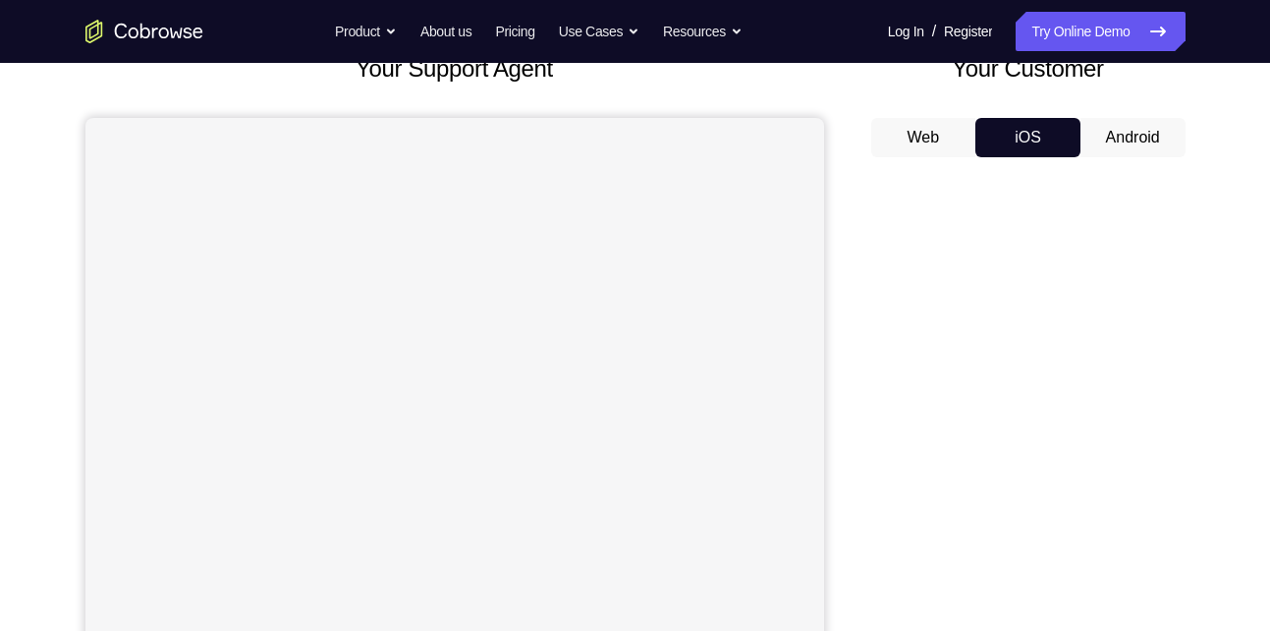
click at [1123, 138] on button "Android" at bounding box center [1132, 137] width 105 height 39
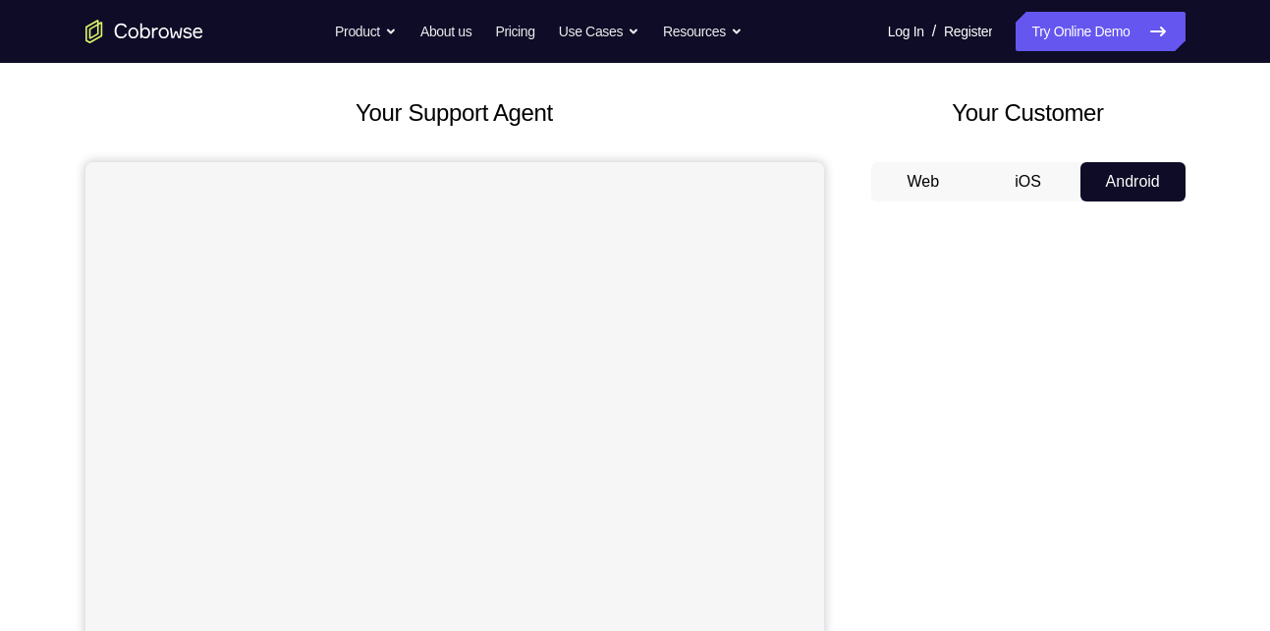
scroll to position [92, 0]
click at [1038, 165] on button "iOS" at bounding box center [1027, 182] width 105 height 39
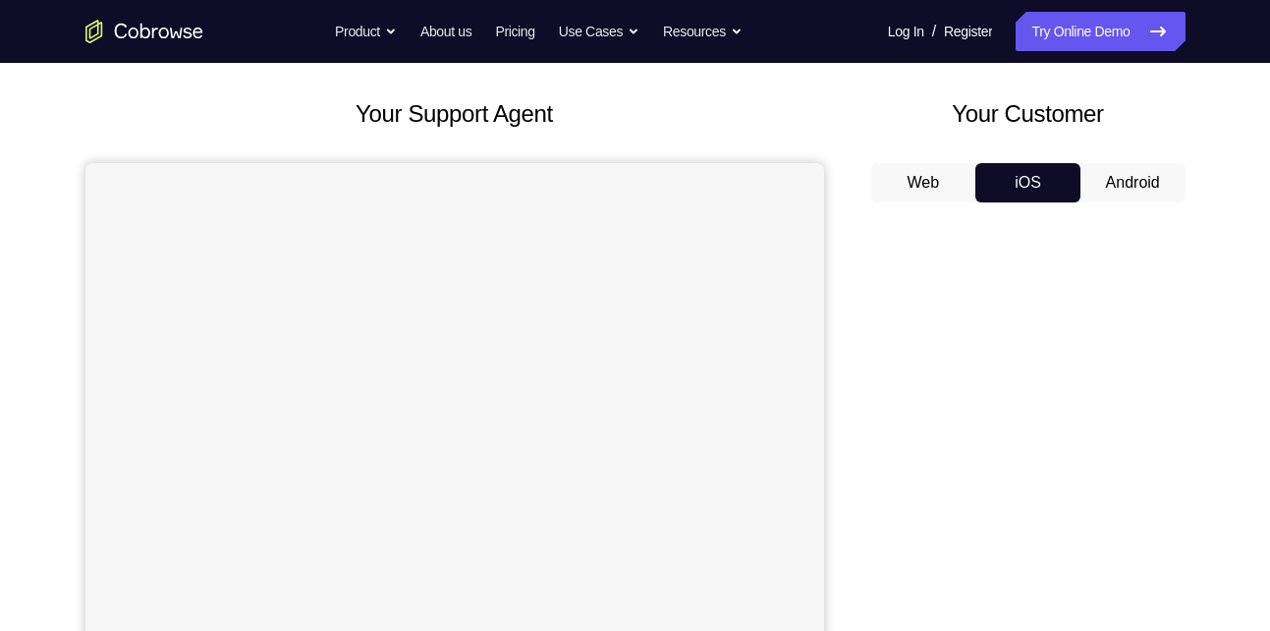
click at [1141, 180] on button "Android" at bounding box center [1132, 182] width 105 height 39
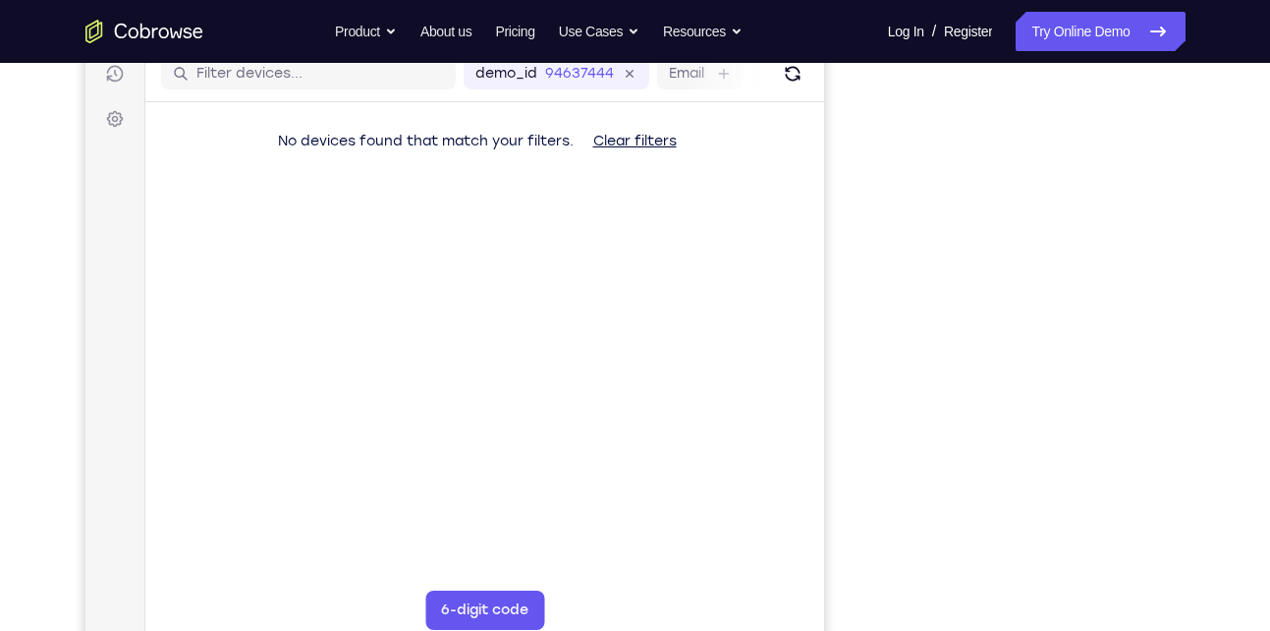
scroll to position [198, 0]
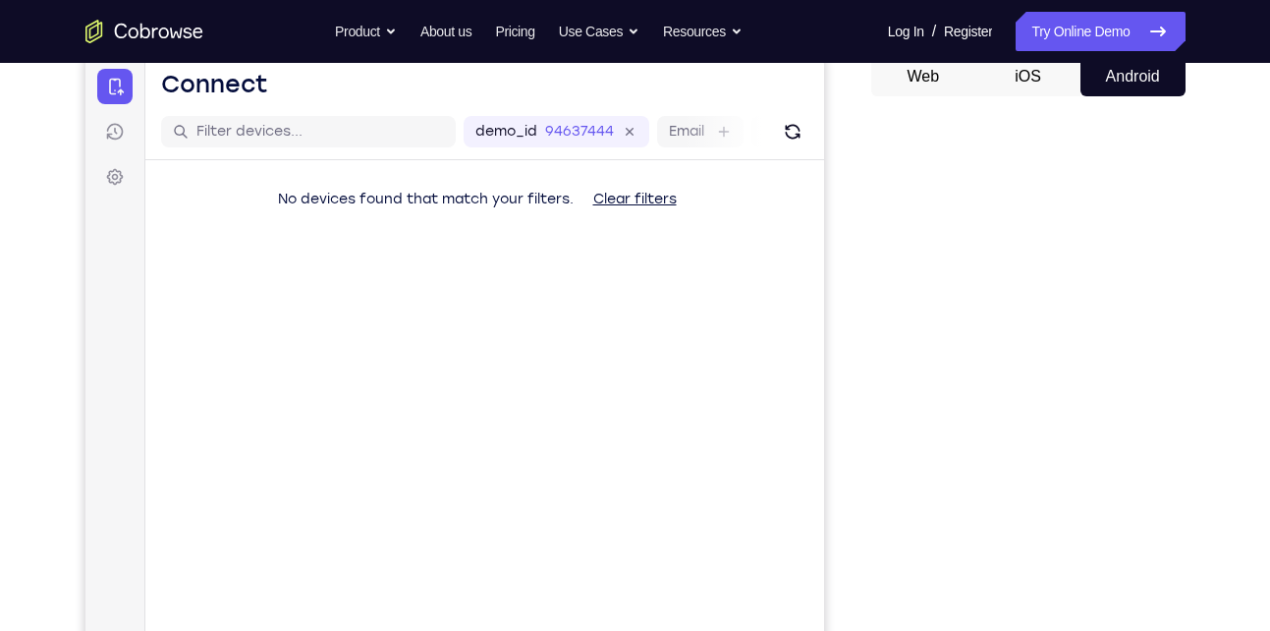
click at [1022, 92] on button "iOS" at bounding box center [1027, 76] width 105 height 39
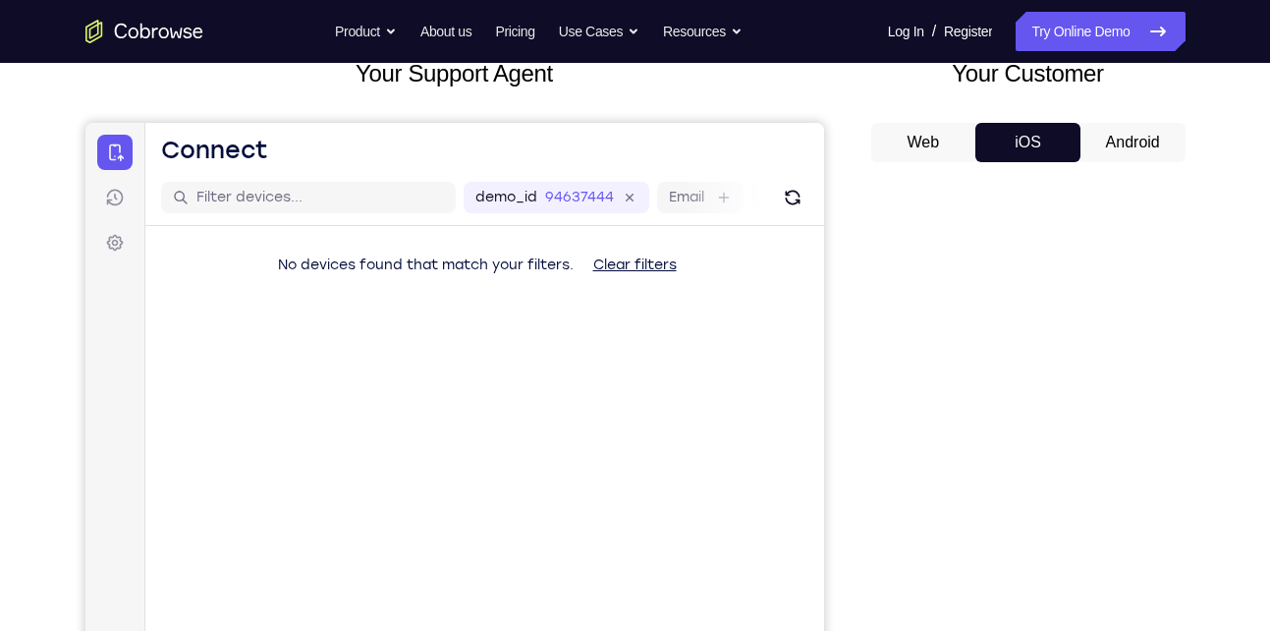
scroll to position [132, 0]
click at [1144, 128] on button "Android" at bounding box center [1132, 143] width 105 height 39
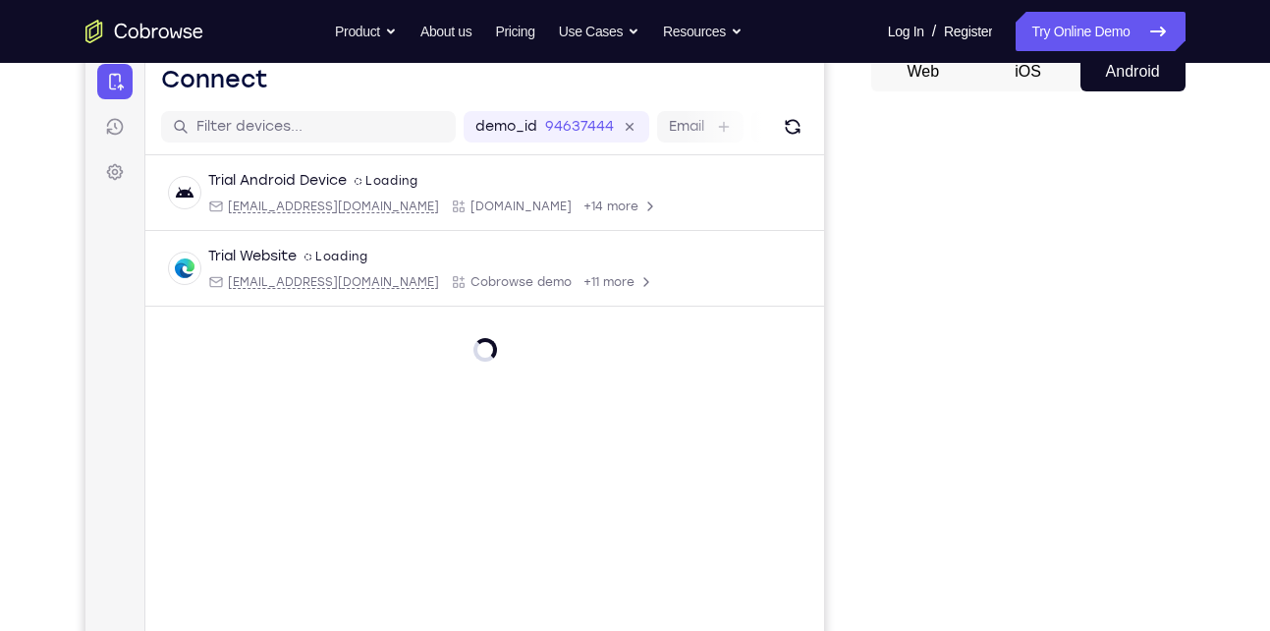
scroll to position [202, 0]
click at [1025, 81] on button "iOS" at bounding box center [1027, 72] width 105 height 39
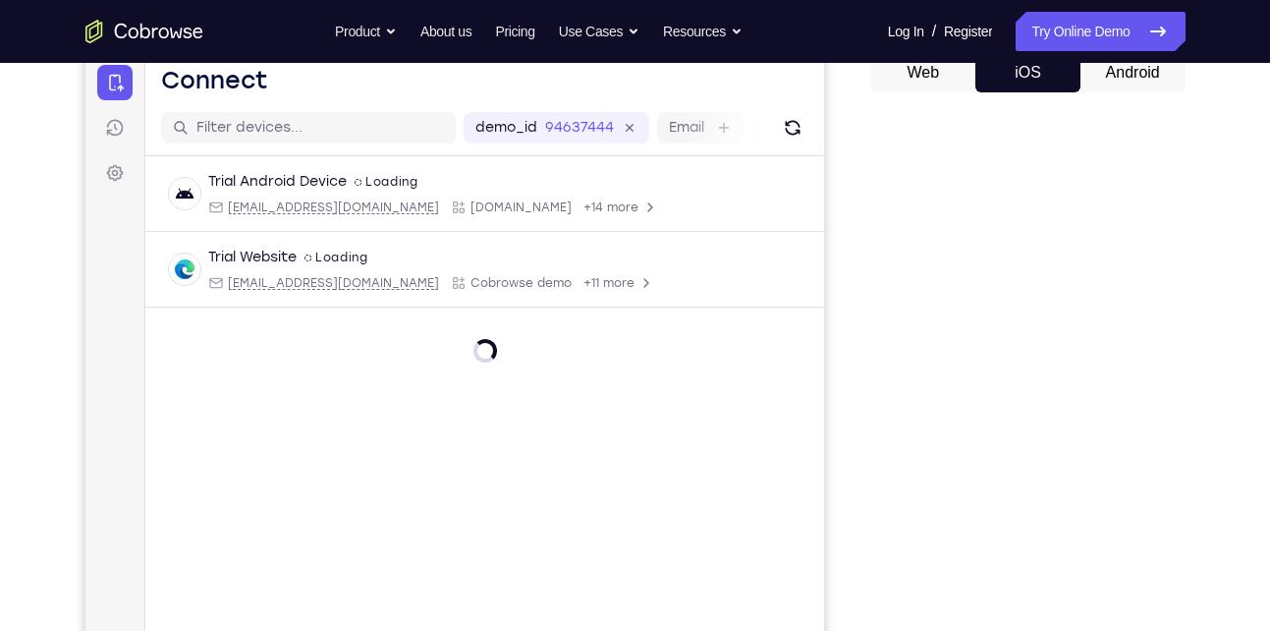
click at [1107, 82] on button "Android" at bounding box center [1132, 72] width 105 height 39
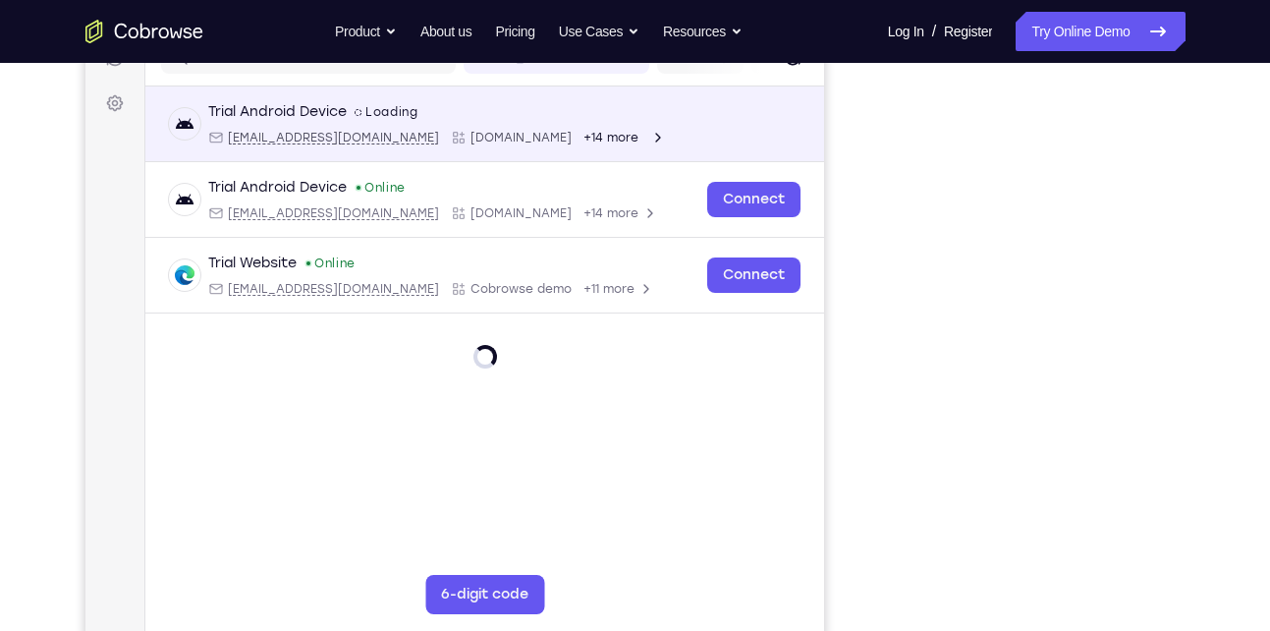
scroll to position [266, 0]
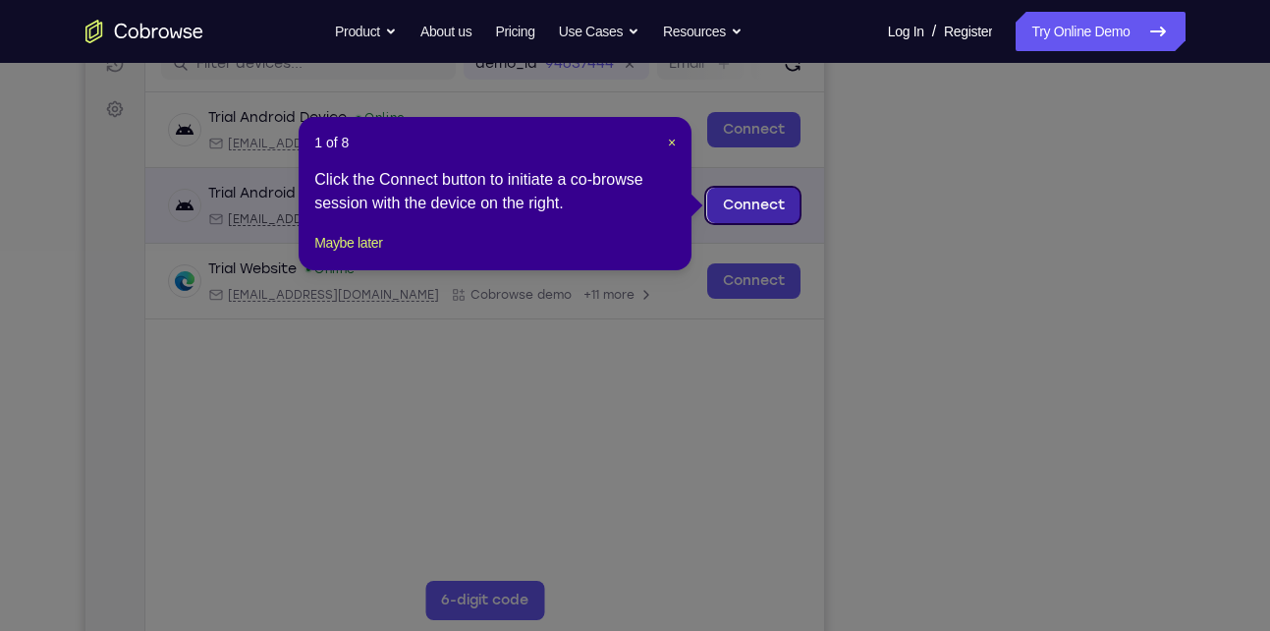
click at [760, 201] on link "Connect" at bounding box center [752, 205] width 93 height 35
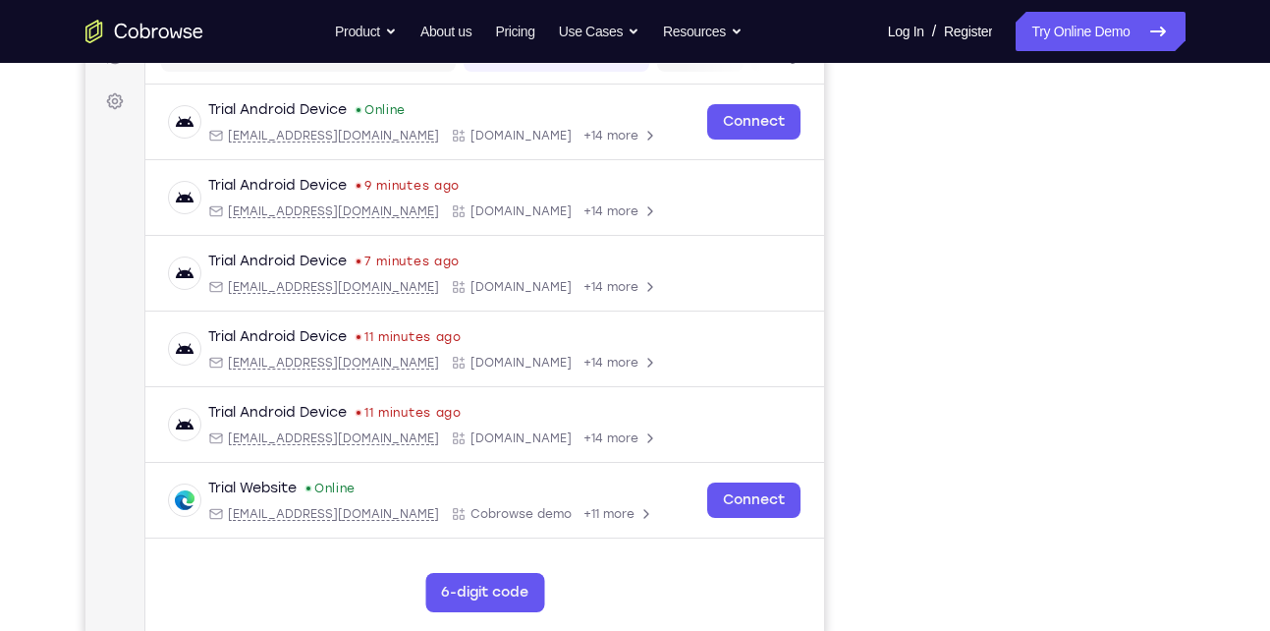
scroll to position [282, 0]
